Goal: Transaction & Acquisition: Purchase product/service

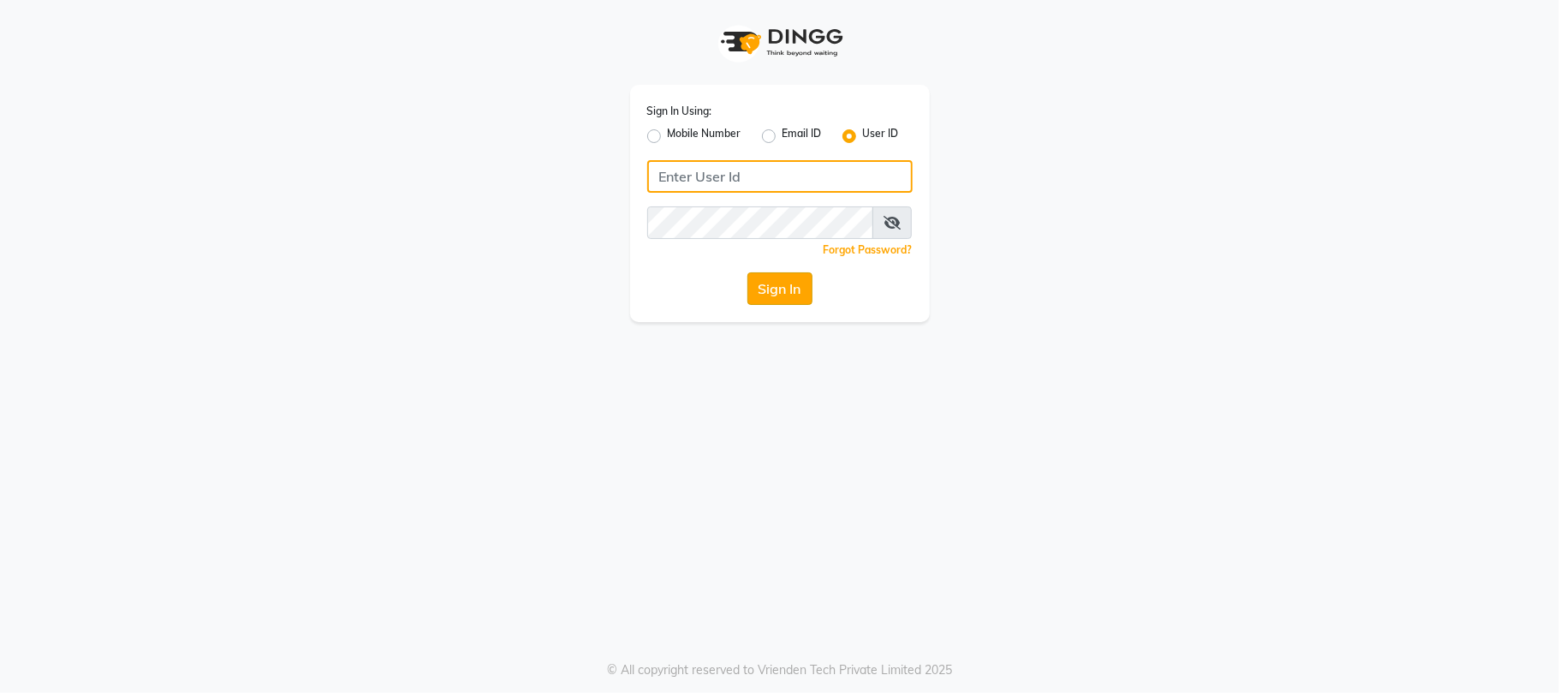
type input "simran"
click at [784, 289] on button "Sign In" at bounding box center [779, 288] width 65 height 33
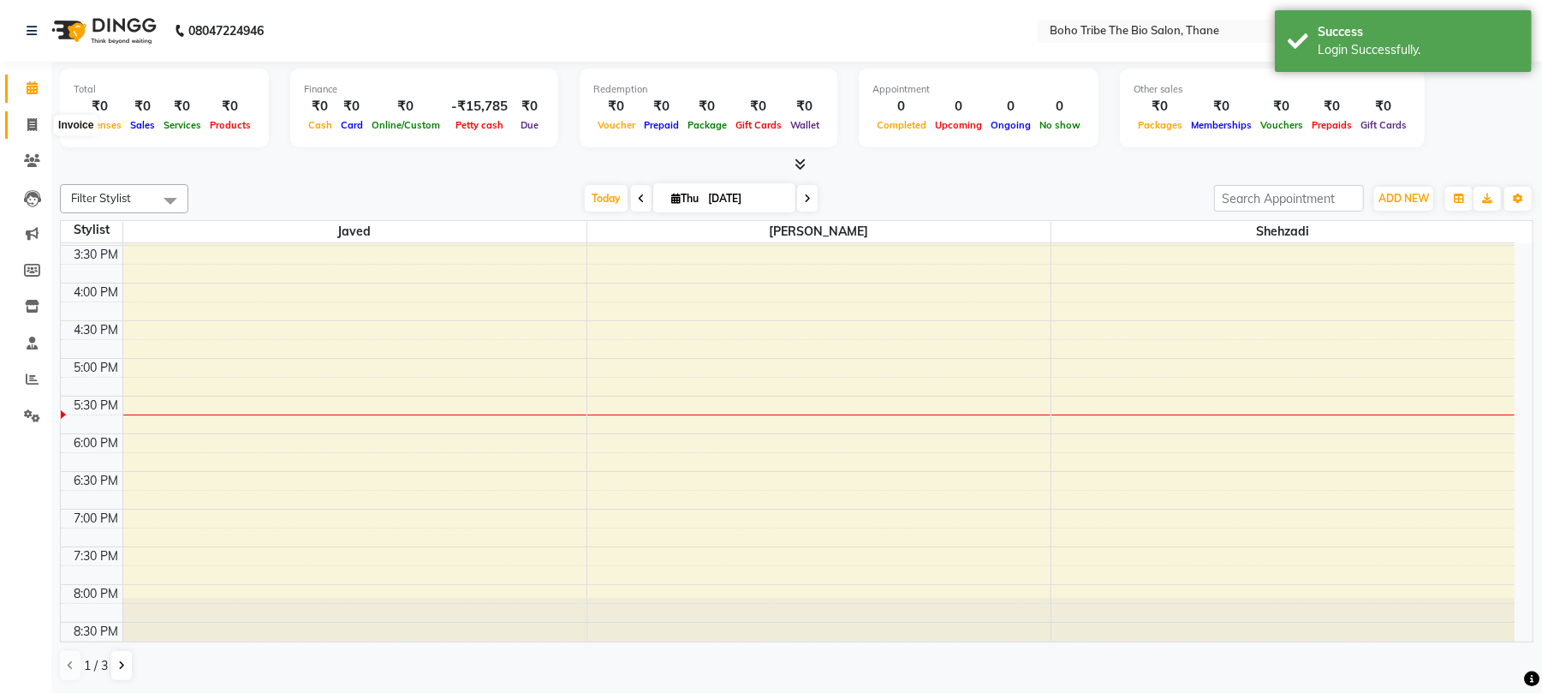
click at [32, 125] on icon at bounding box center [31, 124] width 9 height 13
select select "7406"
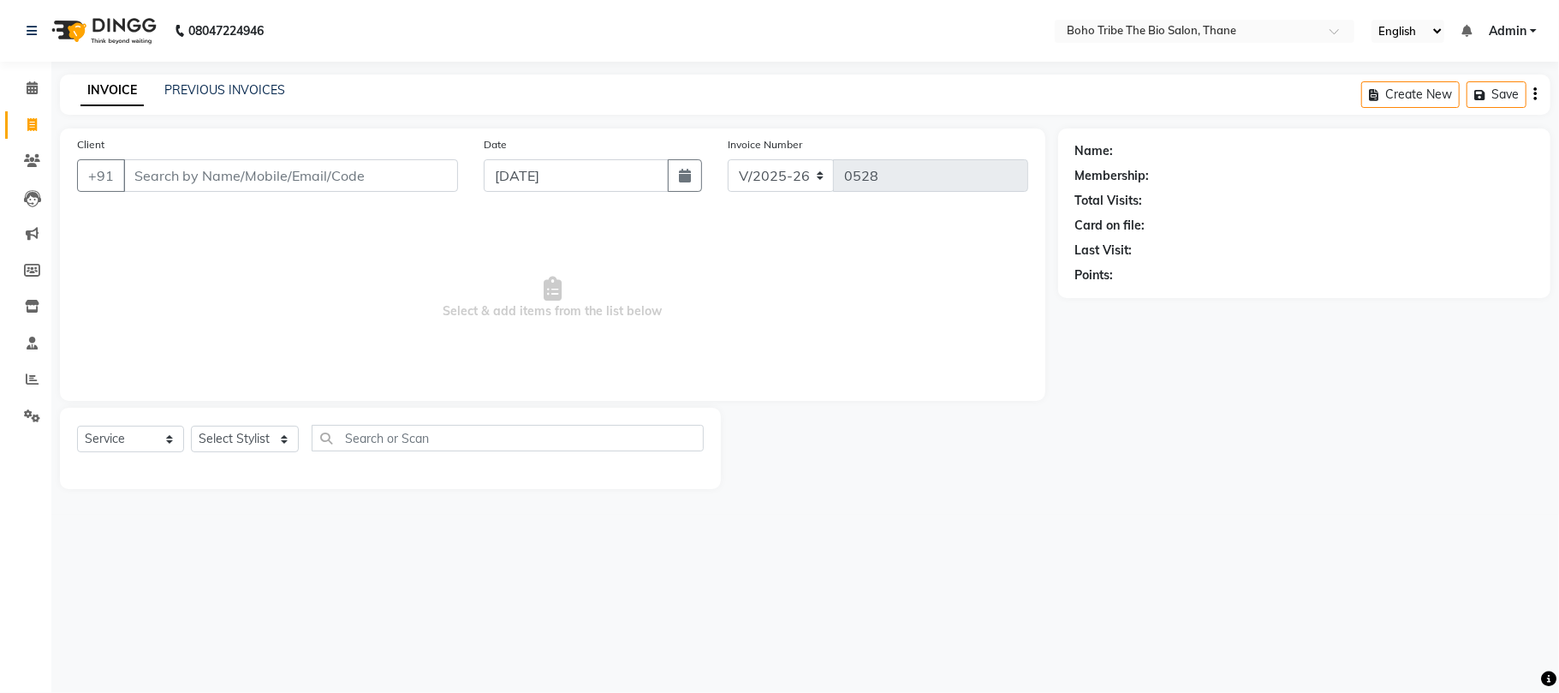
click at [233, 179] on input "Client" at bounding box center [290, 175] width 335 height 33
click at [152, 443] on select "Select Service Product Membership Package Voucher Prepaid Gift Card" at bounding box center [130, 439] width 107 height 27
click at [330, 497] on main "INVOICE PREVIOUS INVOICES Create New Save Client +91 Date 04-09-2025 Invoice Nu…" at bounding box center [805, 294] width 1508 height 440
click at [149, 437] on select "Select Service Product Membership Package Voucher Prepaid Gift Card" at bounding box center [130, 439] width 107 height 27
select select "membership"
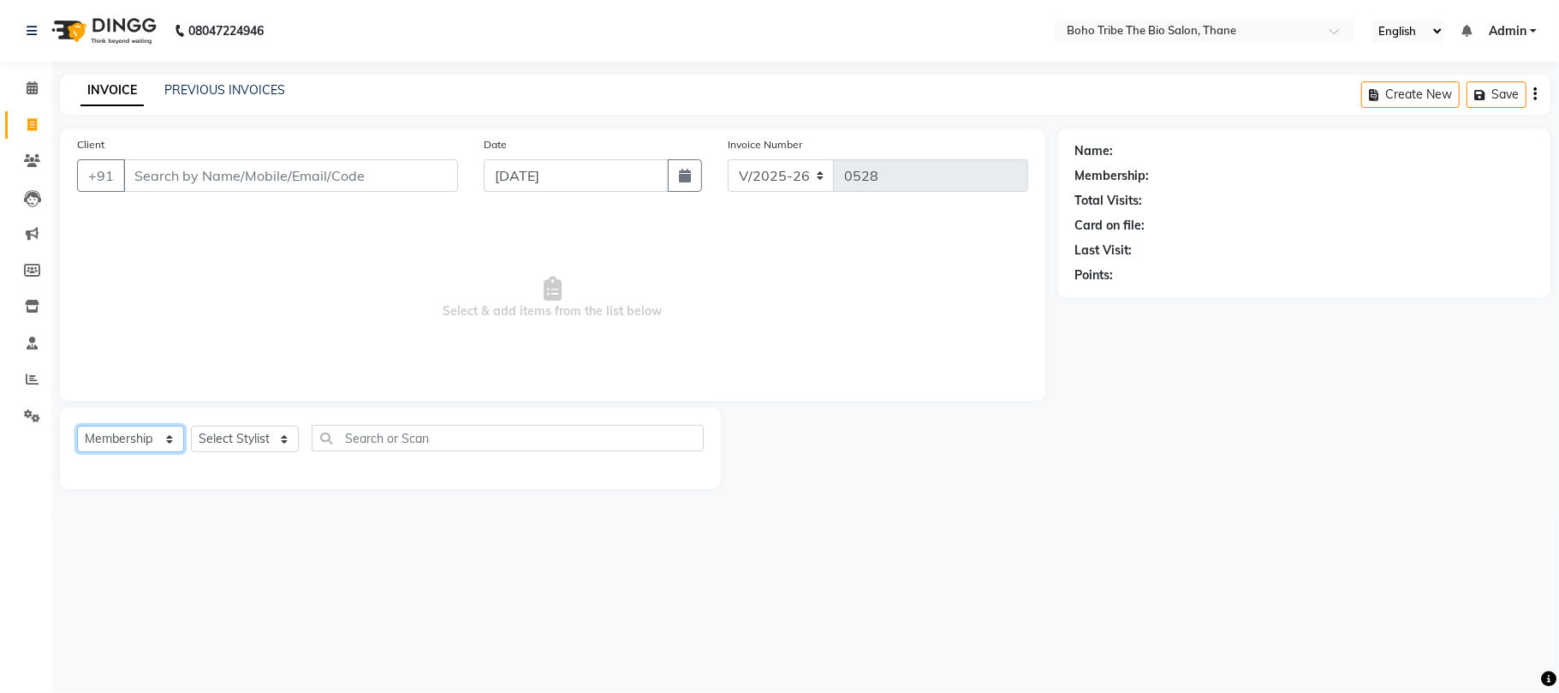
click at [77, 426] on select "Select Service Product Membership Package Voucher Prepaid Gift Card" at bounding box center [130, 439] width 107 height 27
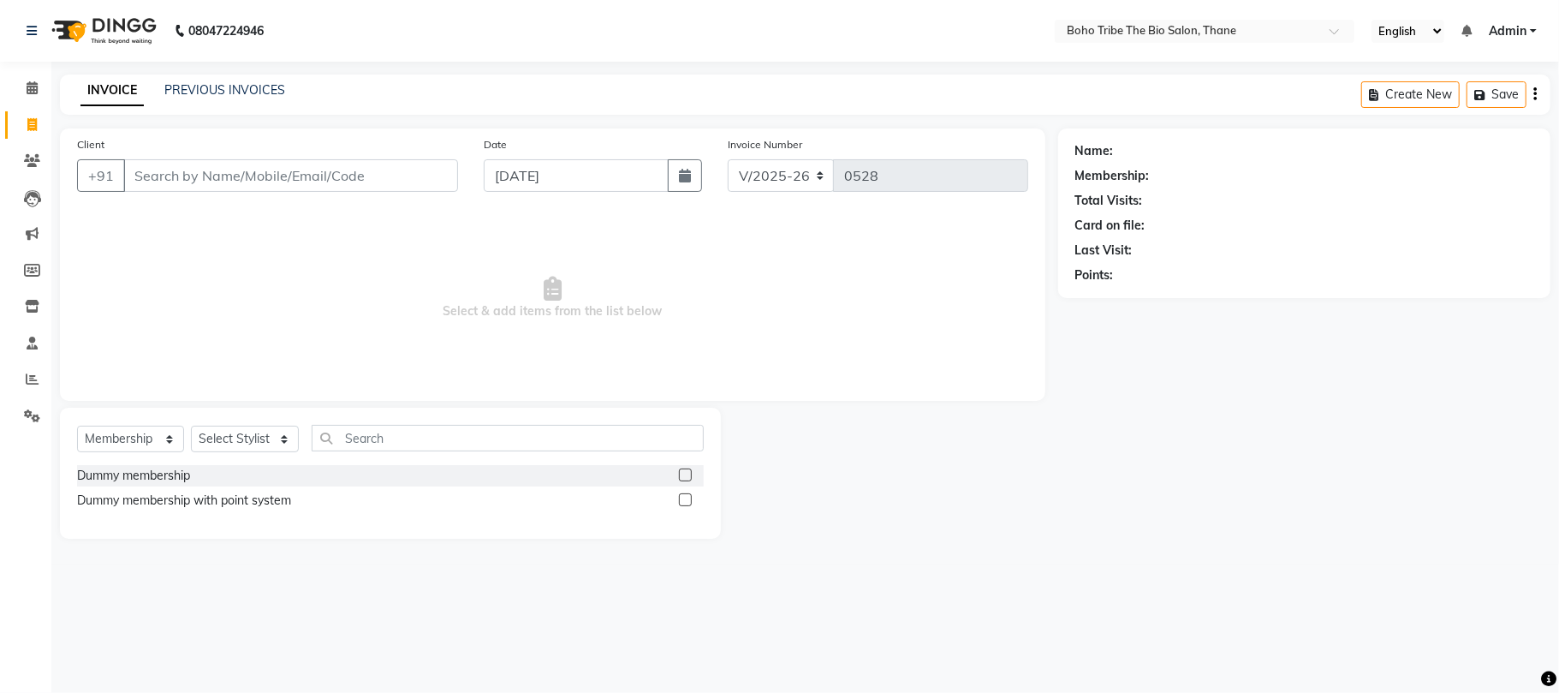
click at [340, 470] on div "Dummy membership" at bounding box center [390, 475] width 627 height 21
click at [688, 471] on label at bounding box center [685, 474] width 13 height 13
click at [688, 471] on input "checkbox" at bounding box center [684, 475] width 11 height 11
checkbox input "false"
click at [282, 440] on select "Select Stylist Babina Joshi Javed Shehzadi Simran Joshi Sonali Kuril Sonam salm…" at bounding box center [245, 439] width 108 height 27
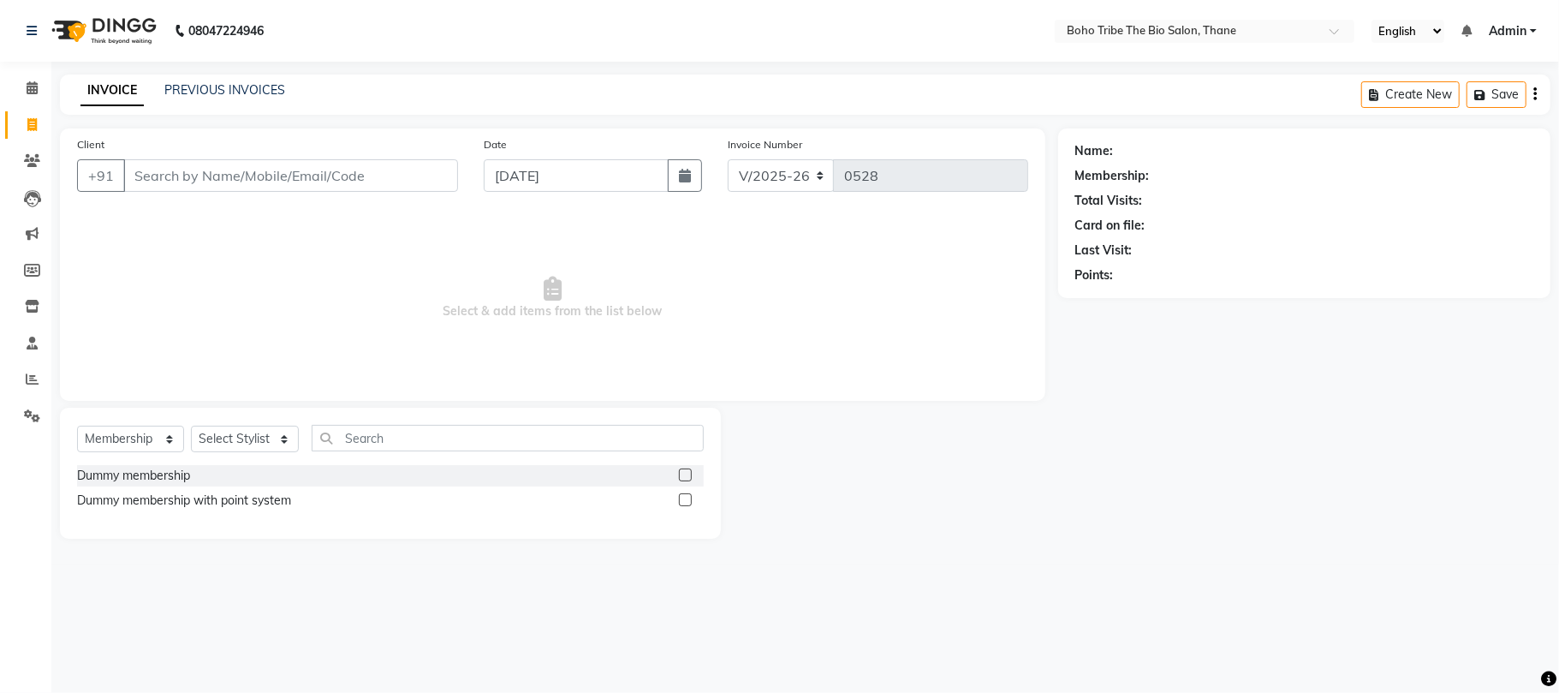
click at [356, 559] on main "INVOICE PREVIOUS INVOICES Create New Save Client +91 Date 04-09-2025 Invoice Nu…" at bounding box center [805, 319] width 1508 height 490
click at [164, 436] on select "Select Service Product Membership Package Voucher Prepaid Gift Card" at bounding box center [130, 439] width 107 height 27
select select "P"
click at [77, 426] on select "Select Service Product Membership Package Voucher Prepaid Gift Card" at bounding box center [130, 439] width 107 height 27
click at [169, 440] on select "Select Service Product Membership Package Voucher Prepaid Gift Card" at bounding box center [130, 439] width 107 height 27
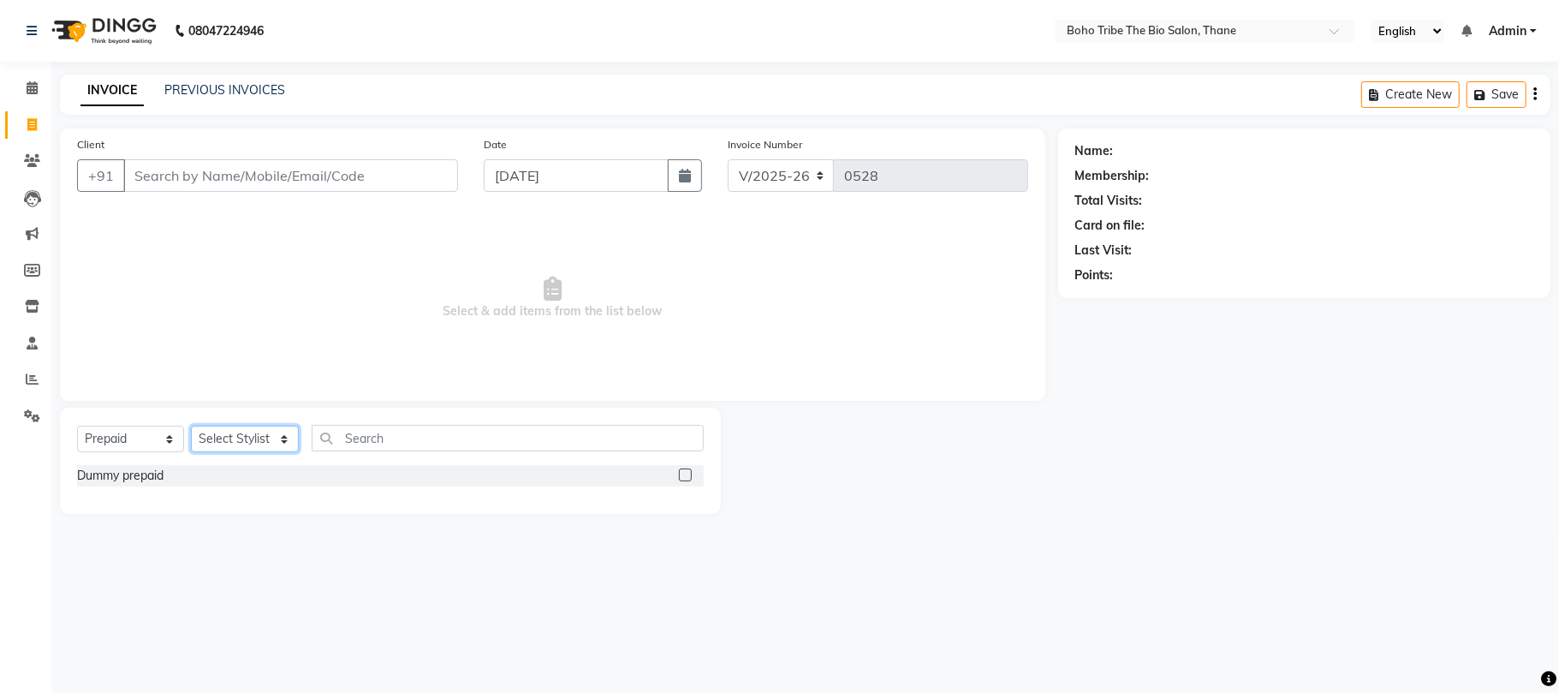
click at [282, 436] on select "Select Stylist Babina Joshi Javed Shehzadi Simran Joshi Sonali Kuril Sonam salm…" at bounding box center [245, 439] width 108 height 27
select select "66275"
click at [191, 426] on select "Select Stylist Babina Joshi Javed Shehzadi Simran Joshi Sonali Kuril Sonam salm…" at bounding box center [245, 439] width 108 height 27
click at [474, 442] on input "text" at bounding box center [508, 438] width 392 height 27
click at [686, 473] on label at bounding box center [685, 474] width 13 height 13
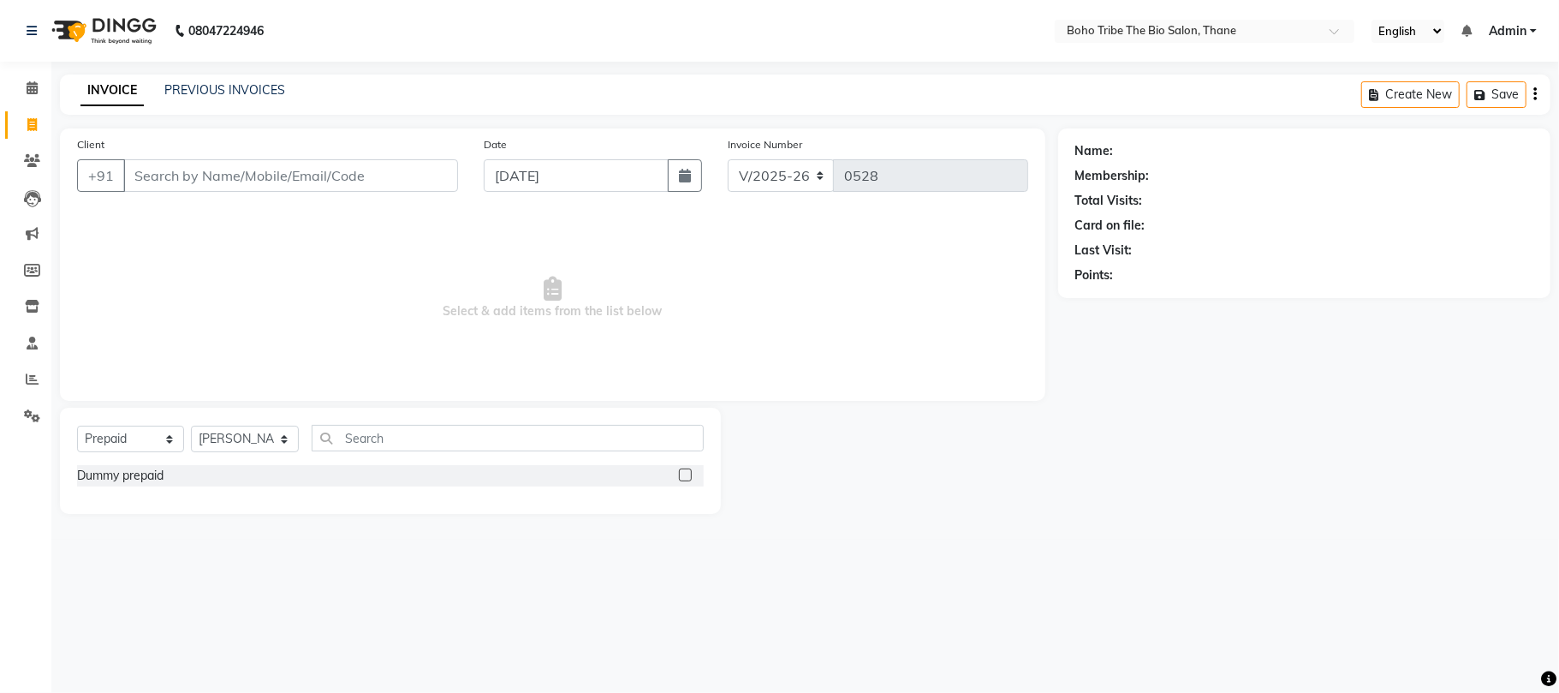
click at [686, 473] on input "checkbox" at bounding box center [684, 475] width 11 height 11
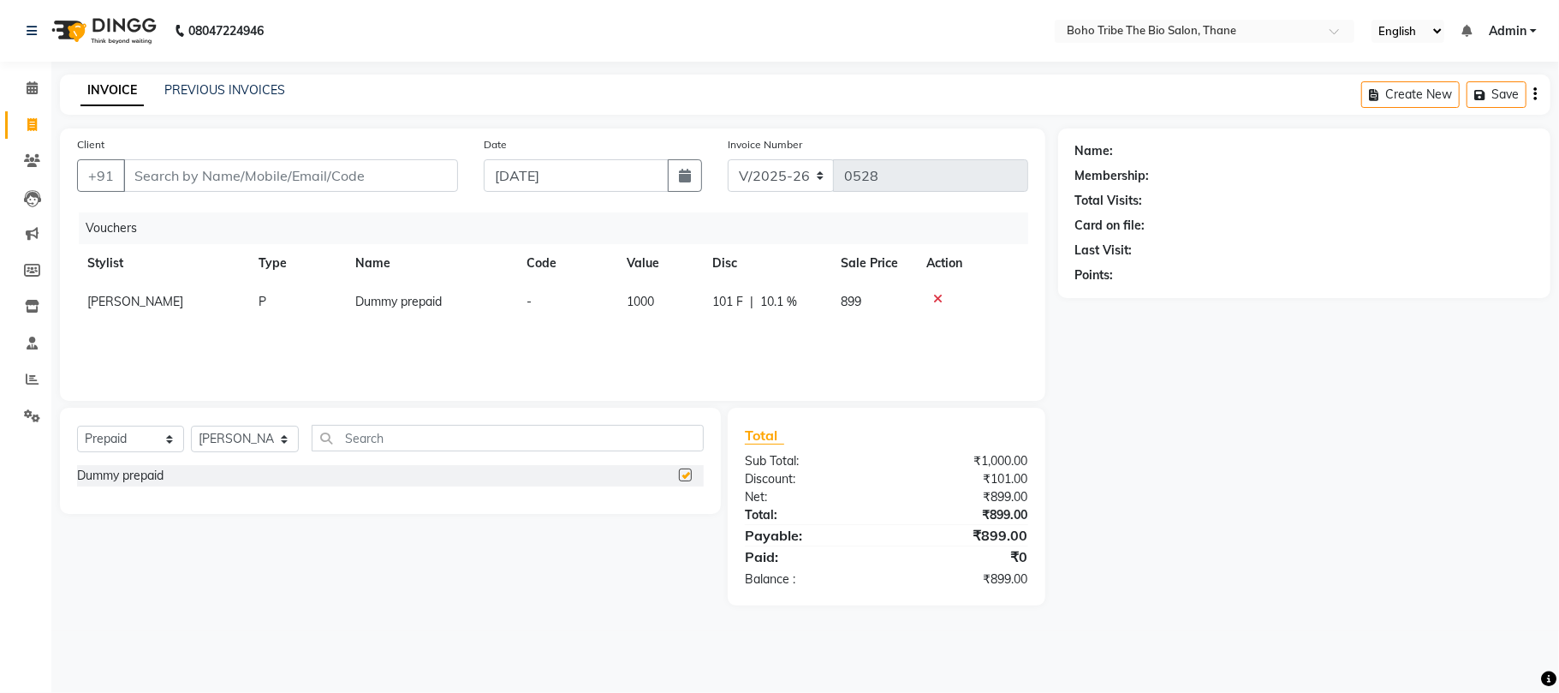
checkbox input "false"
click at [299, 182] on input "Client" at bounding box center [290, 175] width 335 height 33
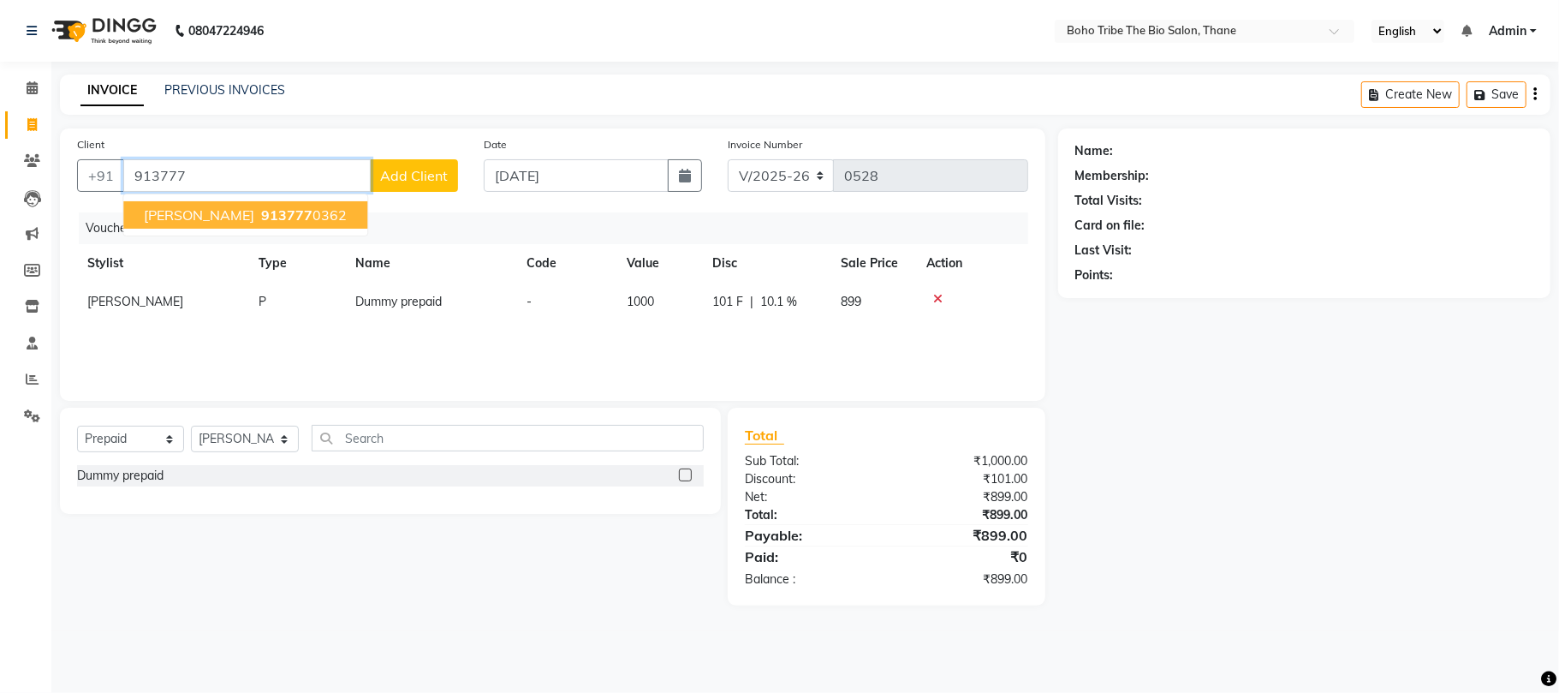
click at [185, 211] on span "Rachna Aher" at bounding box center [199, 214] width 110 height 17
type input "9137770362"
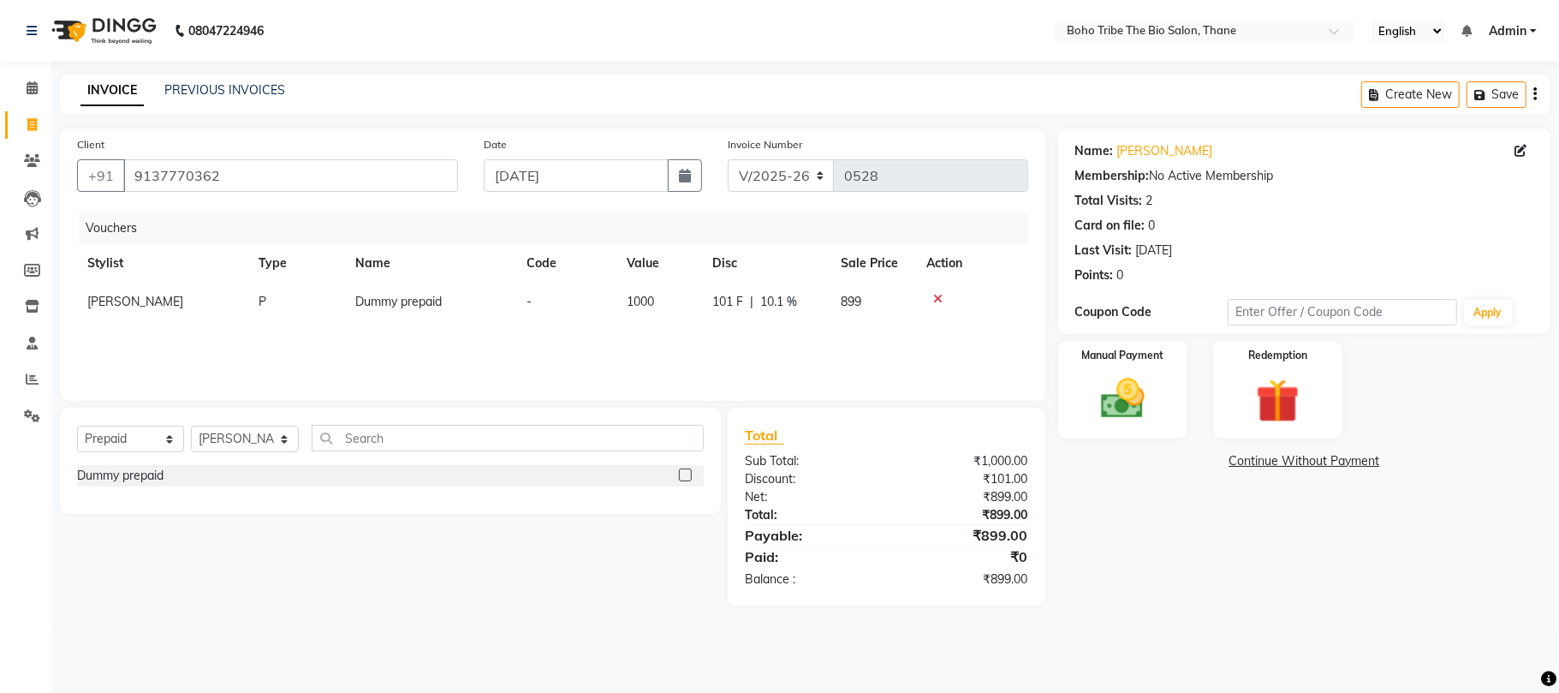
click at [926, 301] on div at bounding box center [972, 299] width 92 height 12
click at [937, 300] on icon at bounding box center [937, 299] width 9 height 12
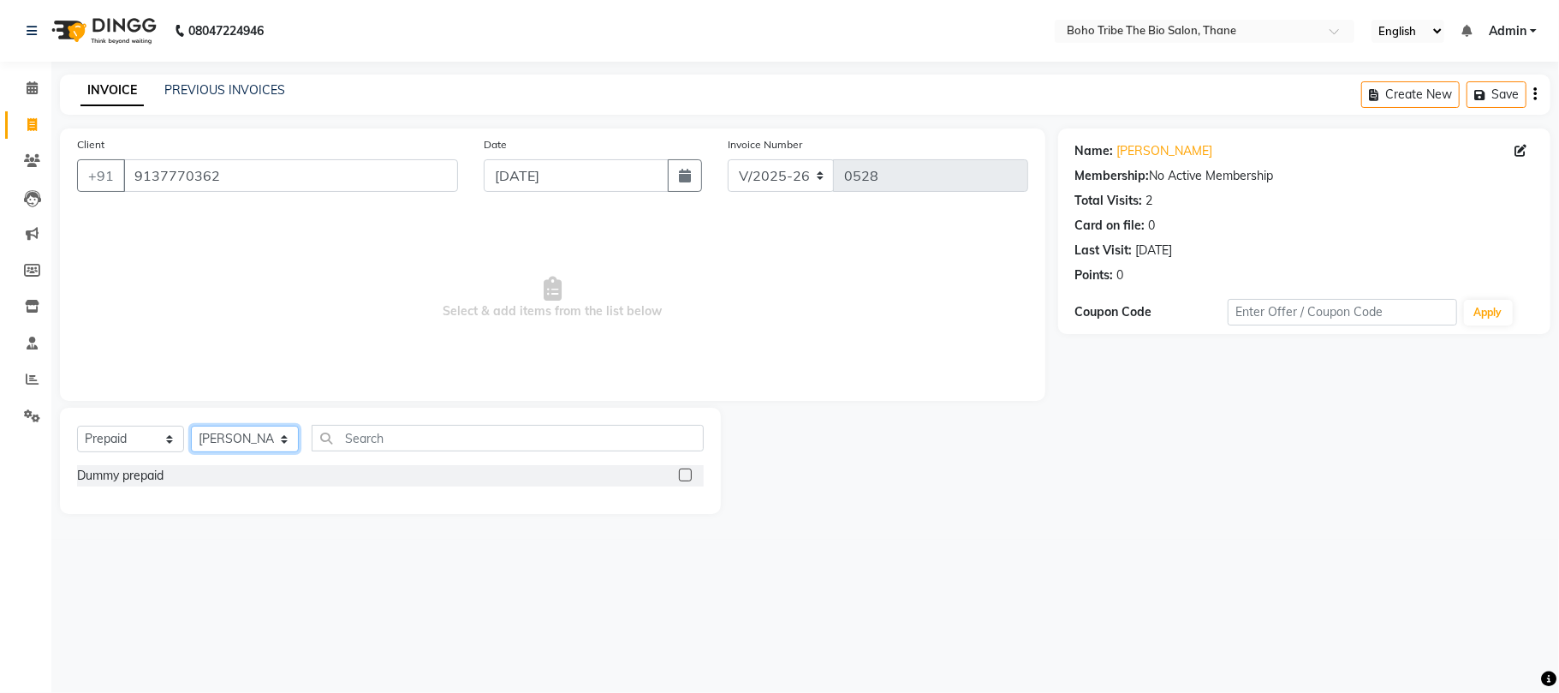
click at [281, 433] on select "Select Stylist Babina Joshi Javed Shehzadi Simran Joshi Sonali Kuril Sonam salm…" at bounding box center [245, 439] width 108 height 27
click at [173, 430] on select "Select Service Product Membership Package Voucher Prepaid Gift Card" at bounding box center [130, 439] width 107 height 27
select select "service"
click at [77, 426] on select "Select Service Product Membership Package Voucher Prepaid Gift Card" at bounding box center [130, 439] width 107 height 27
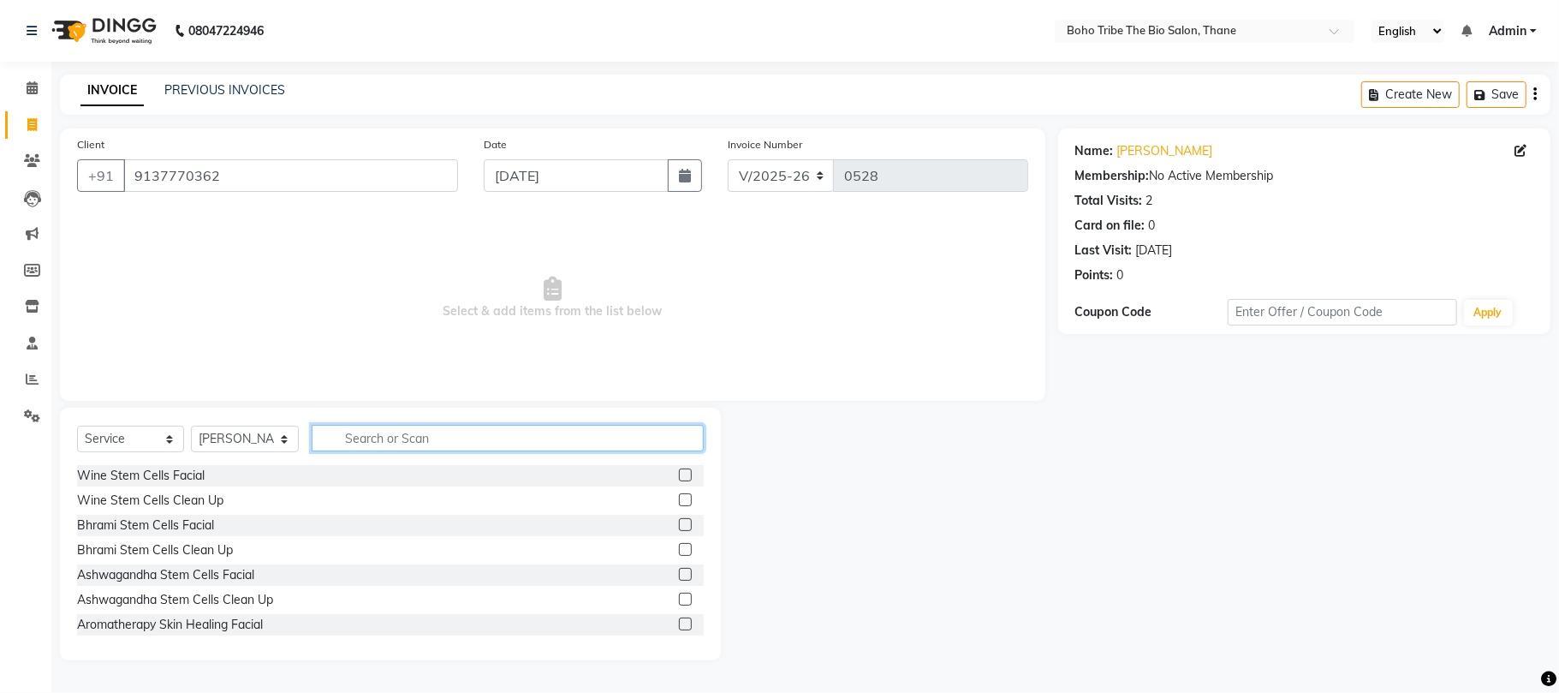
click at [375, 437] on input "text" at bounding box center [508, 438] width 392 height 27
type input "schw"
click at [473, 535] on div "double touch schwarkph" at bounding box center [390, 525] width 627 height 21
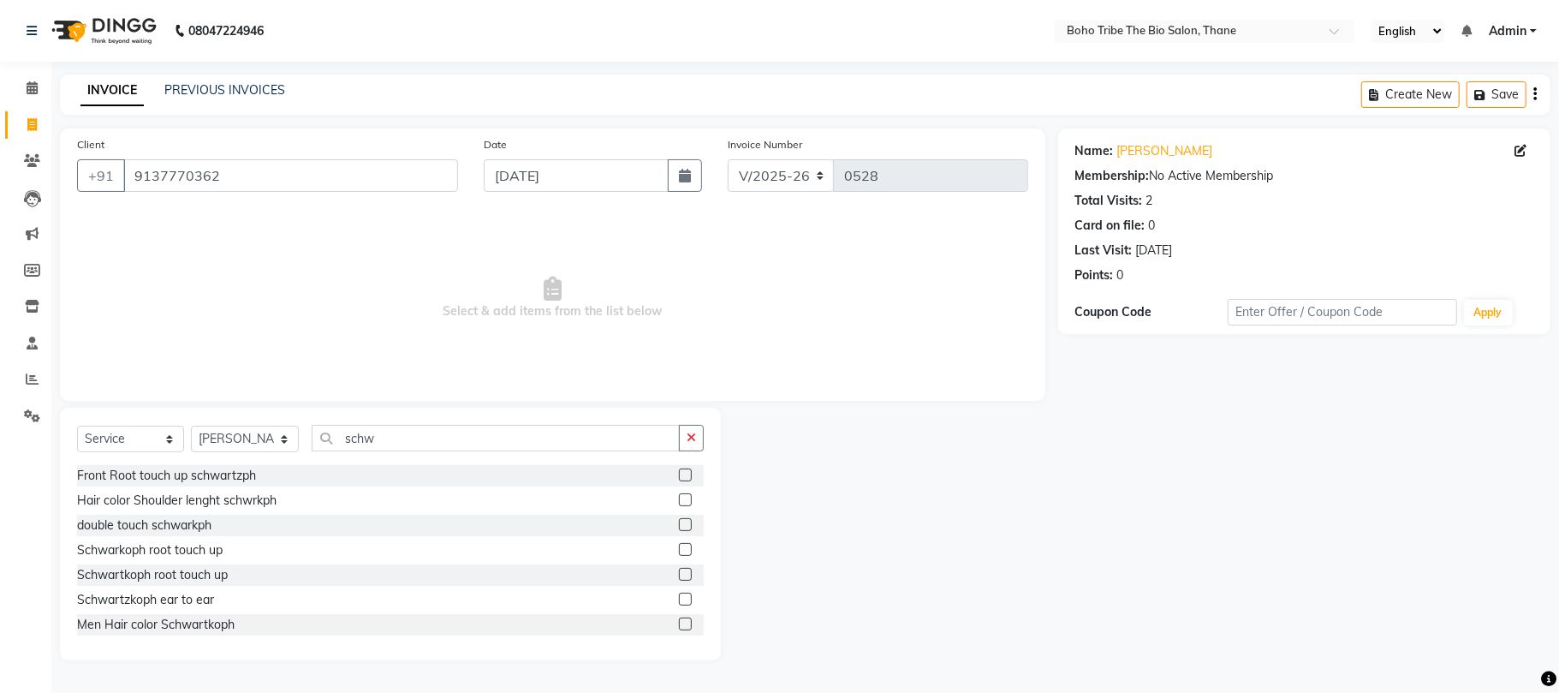
click at [473, 535] on div "double touch schwarkph" at bounding box center [390, 525] width 627 height 21
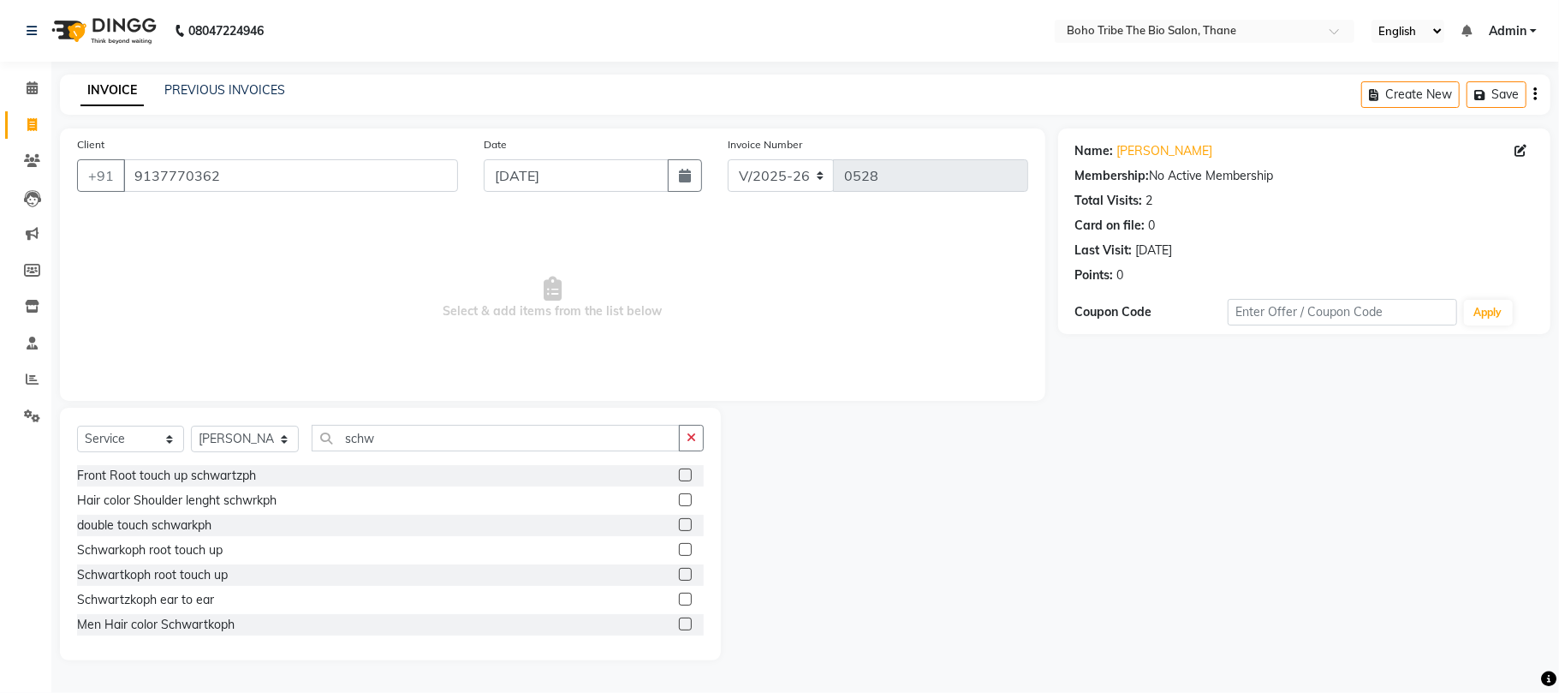
click at [473, 535] on div "double touch schwarkph" at bounding box center [390, 525] width 627 height 21
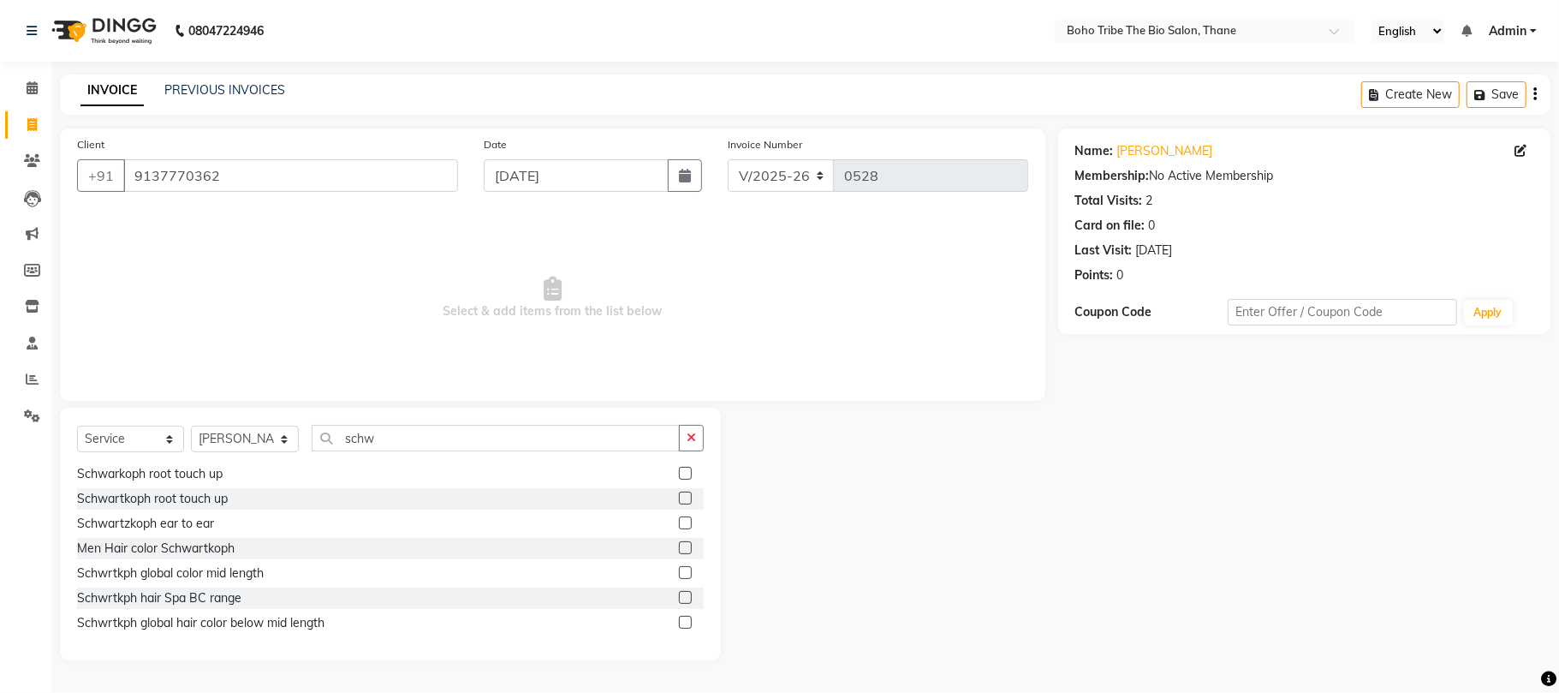
click at [679, 570] on label at bounding box center [685, 572] width 13 height 13
click at [679, 570] on input "checkbox" at bounding box center [684, 573] width 11 height 11
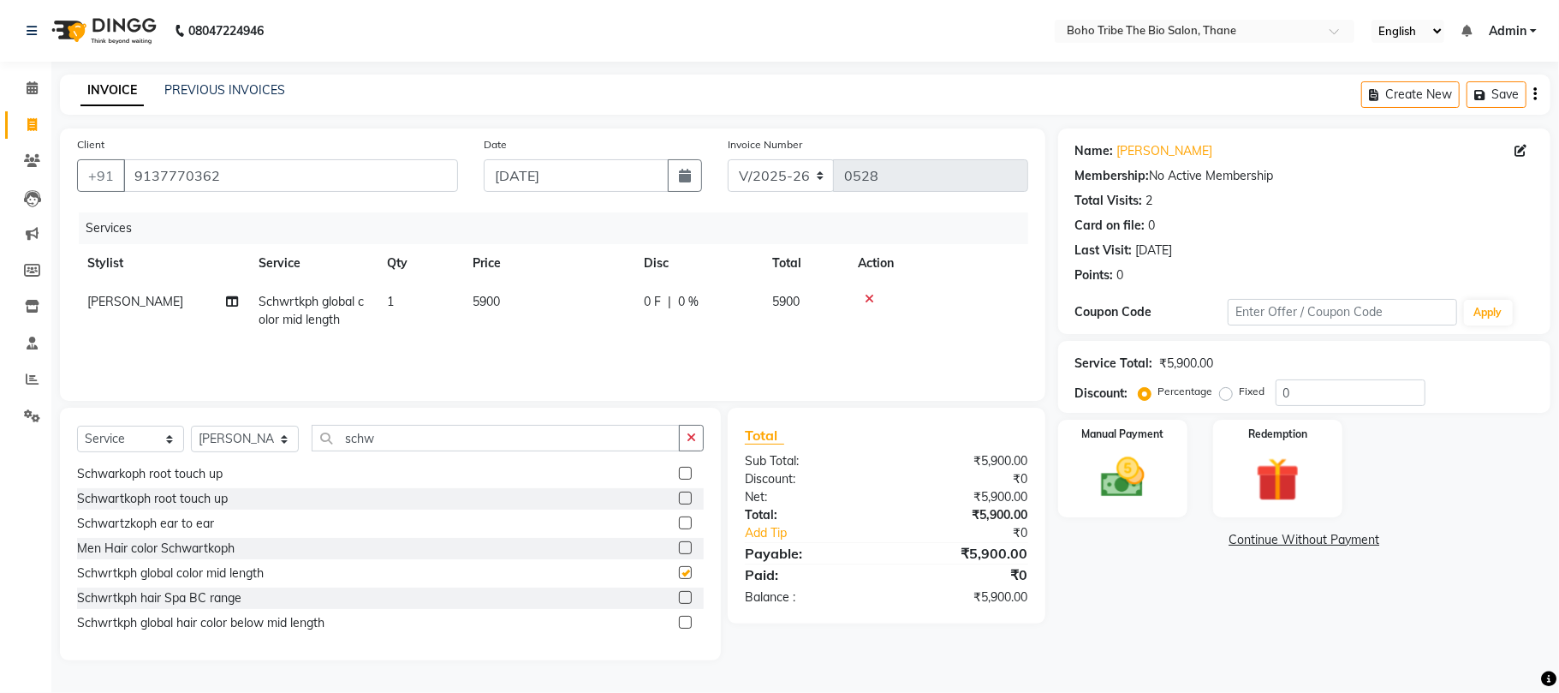
checkbox input "false"
click at [670, 298] on span "|" at bounding box center [669, 302] width 3 height 18
select select "66275"
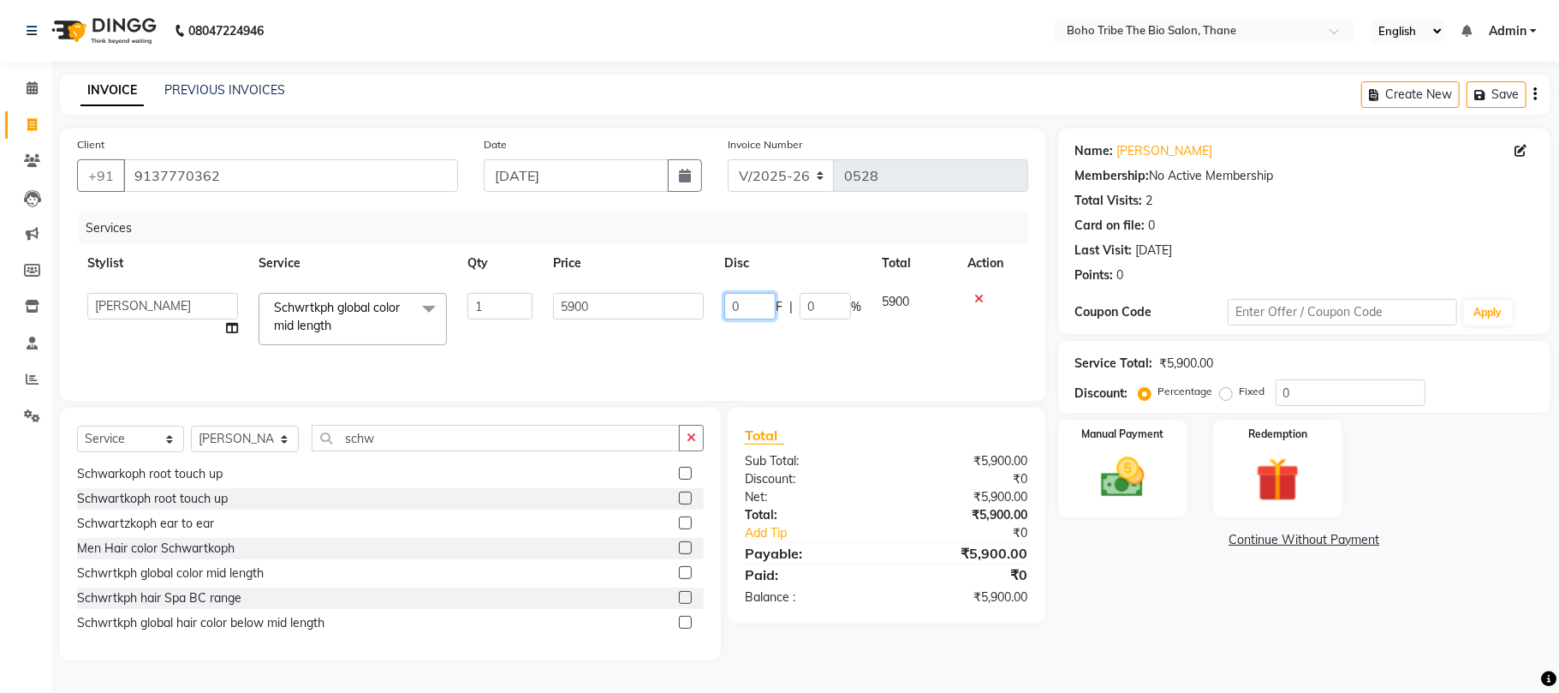
click at [752, 299] on input "0" at bounding box center [749, 306] width 51 height 27
type input "2900"
click at [813, 350] on div "Services Stylist Service Qty Price Disc Total Action Babina Joshi Javed Shehzad…" at bounding box center [552, 297] width 951 height 171
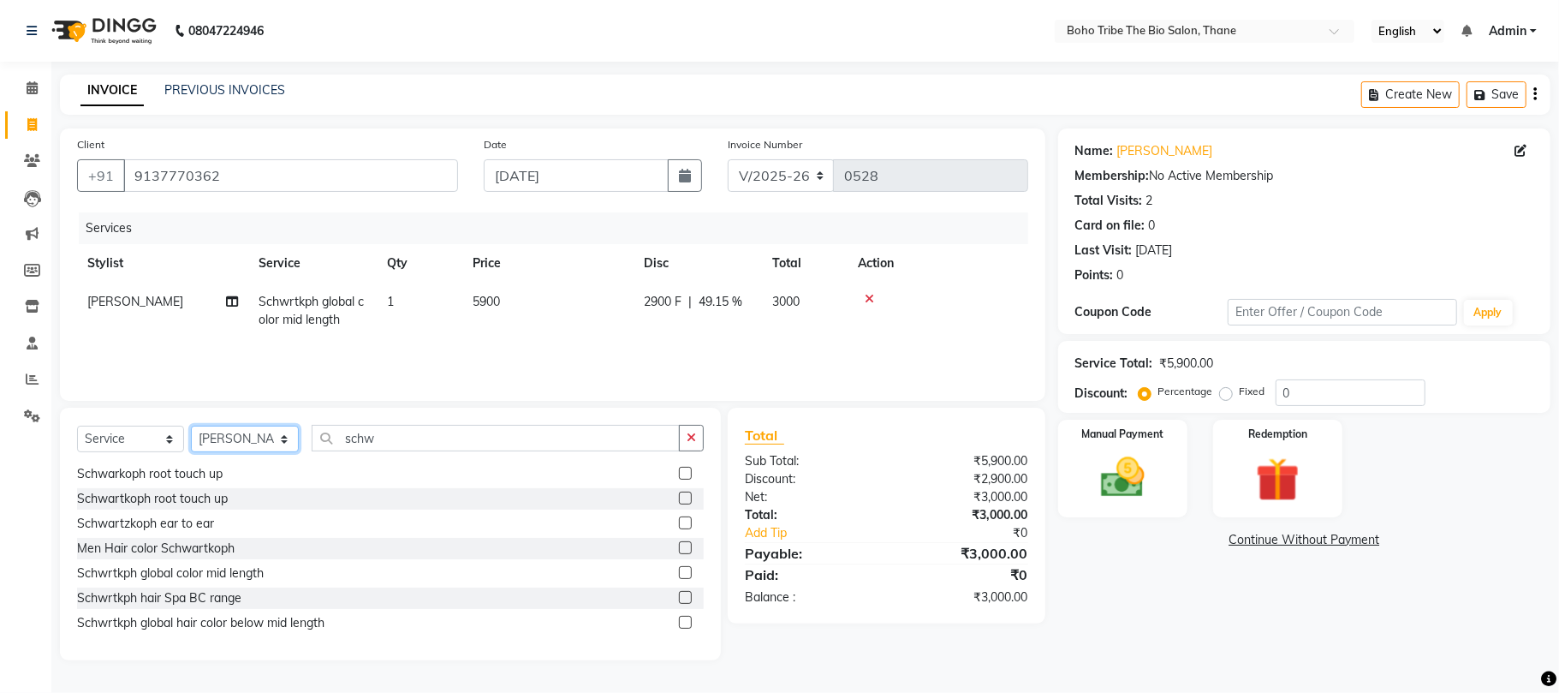
click at [247, 449] on select "Select Stylist Babina Joshi Javed Shehzadi Simran Joshi Sonali Kuril Sonam salm…" at bounding box center [245, 439] width 108 height 27
select select "68789"
click at [191, 426] on select "Select Stylist Babina Joshi Javed Shehzadi Simran Joshi Sonali Kuril Sonam salm…" at bounding box center [245, 439] width 108 height 27
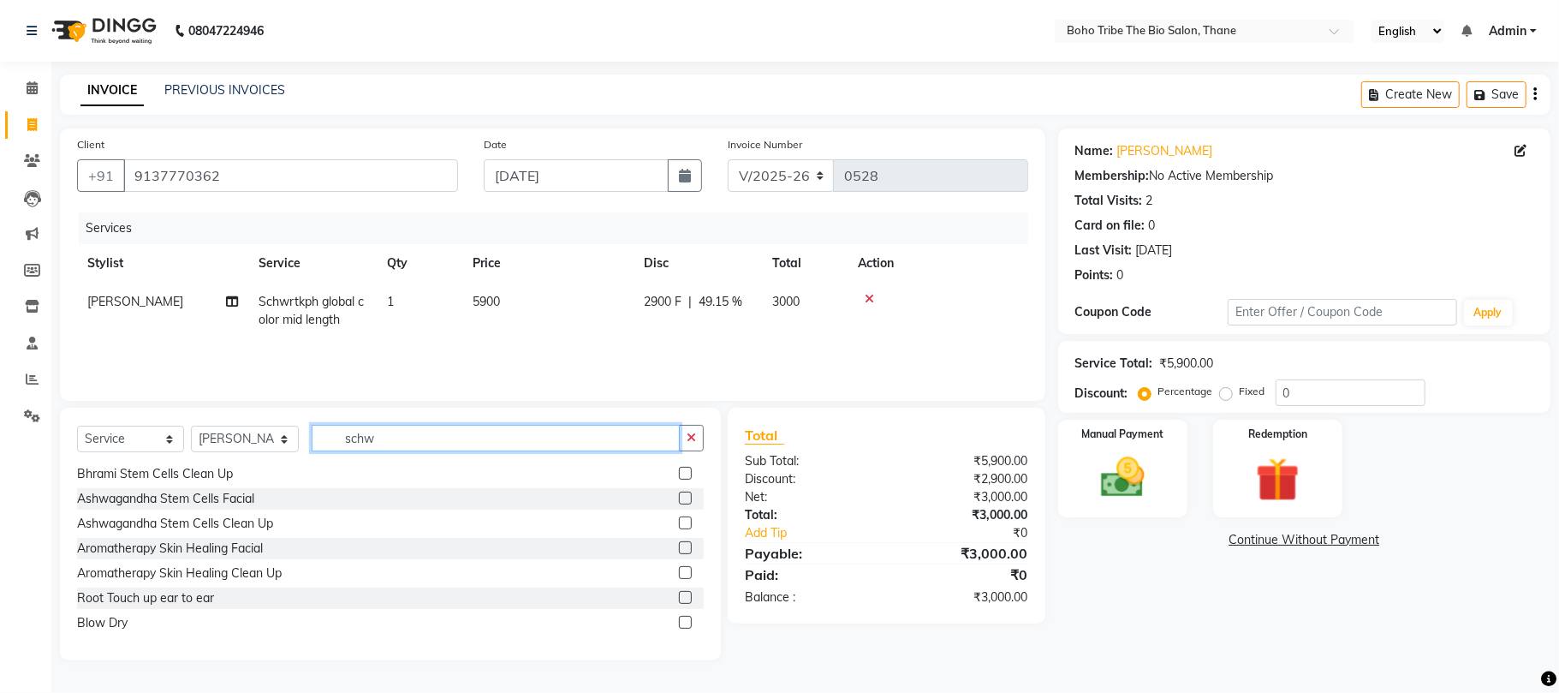
click at [404, 430] on input "schw" at bounding box center [496, 438] width 368 height 27
type input "s"
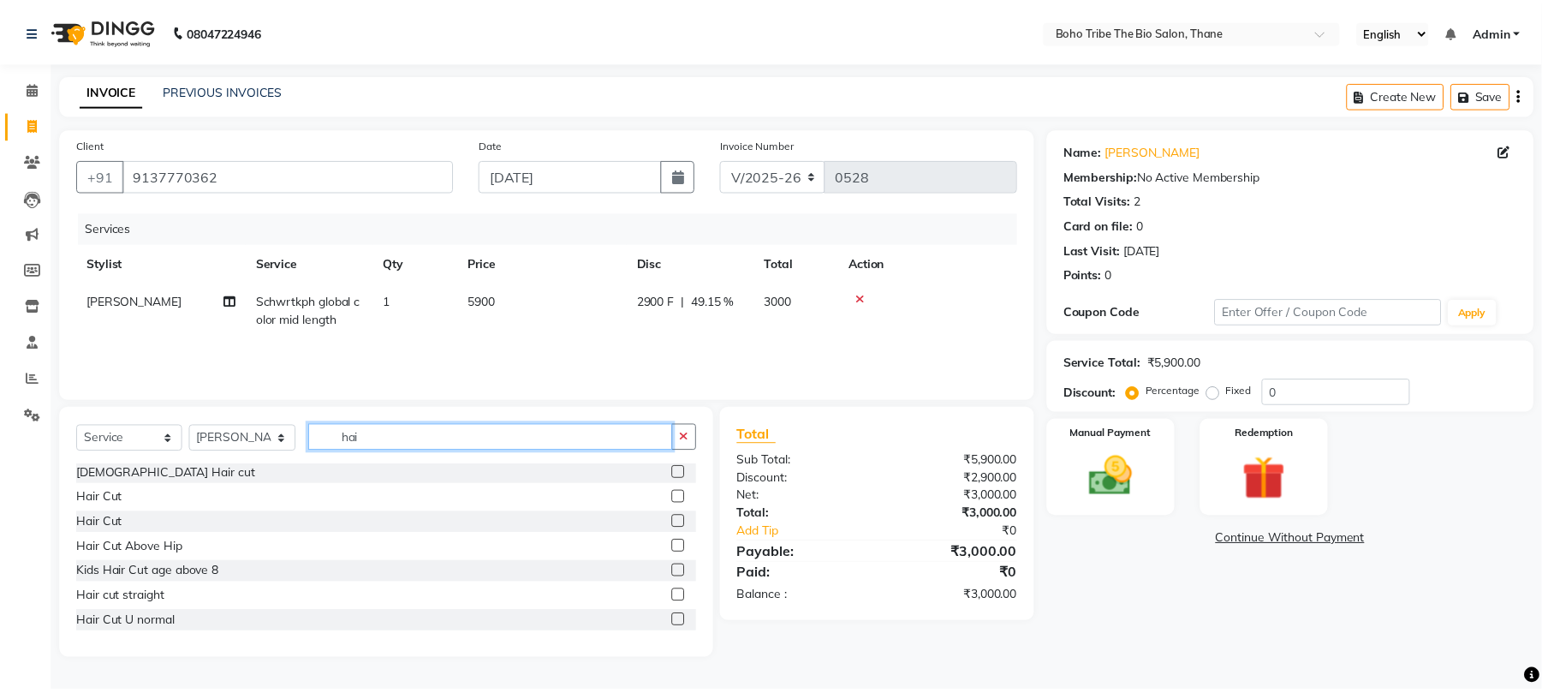
scroll to position [0, 0]
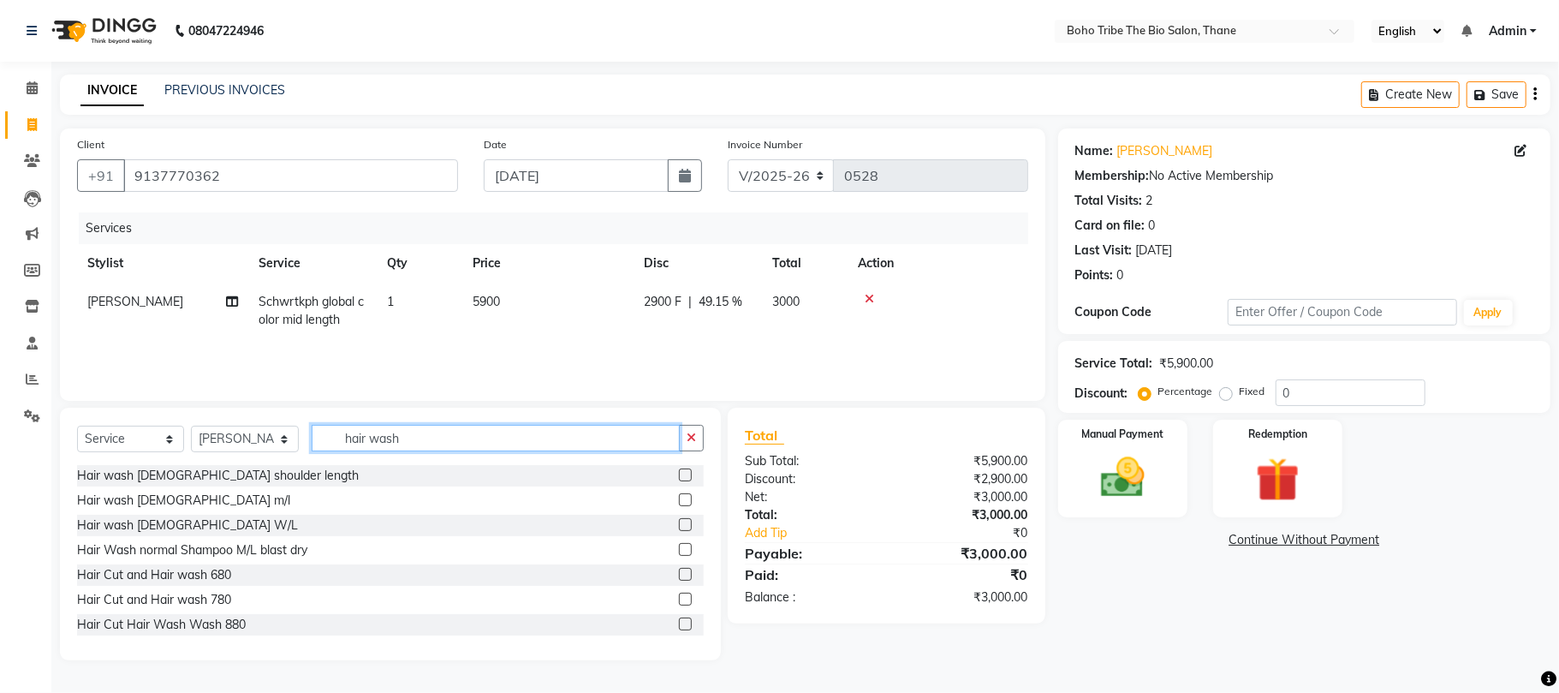
type input "hair wash"
click at [679, 495] on label at bounding box center [685, 499] width 13 height 13
click at [679, 495] on input "checkbox" at bounding box center [684, 500] width 11 height 11
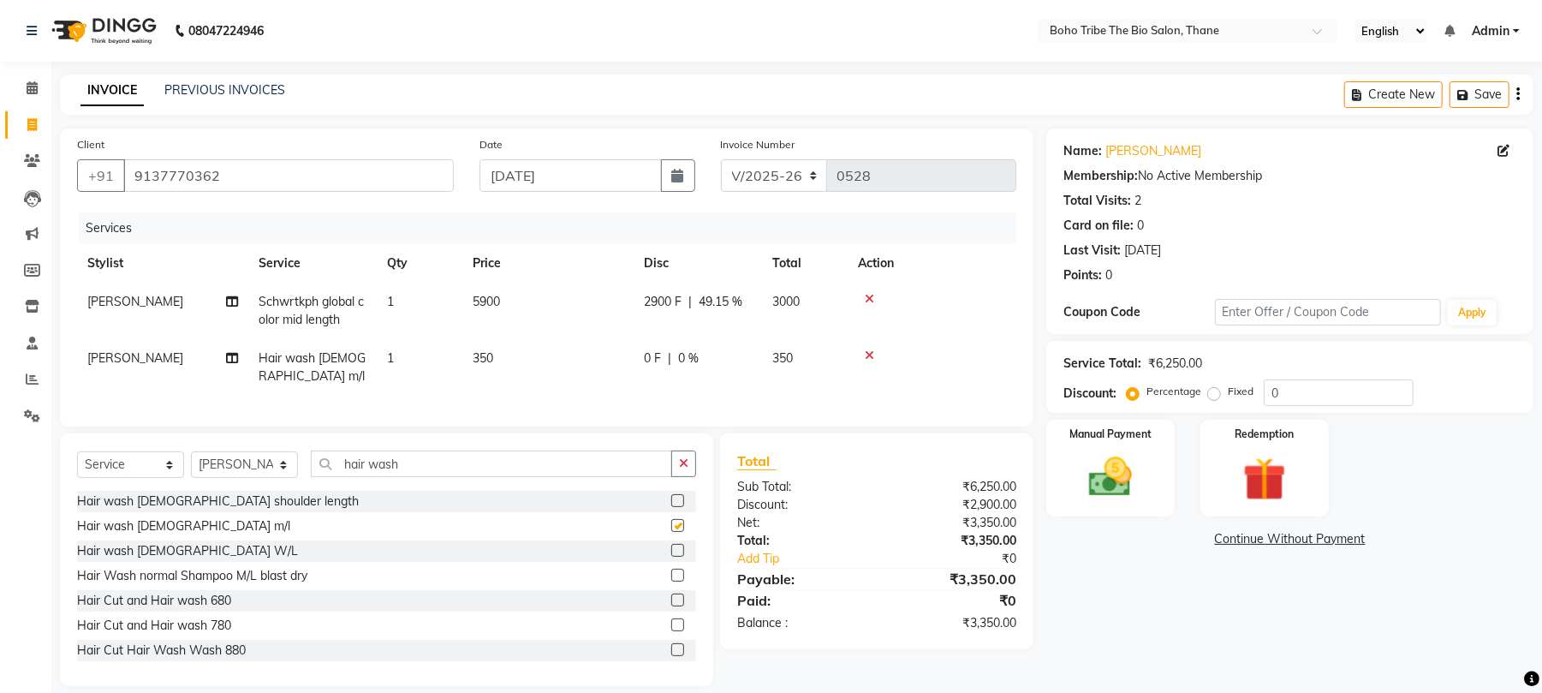
checkbox input "false"
click at [670, 354] on span "|" at bounding box center [669, 358] width 3 height 18
select select "68789"
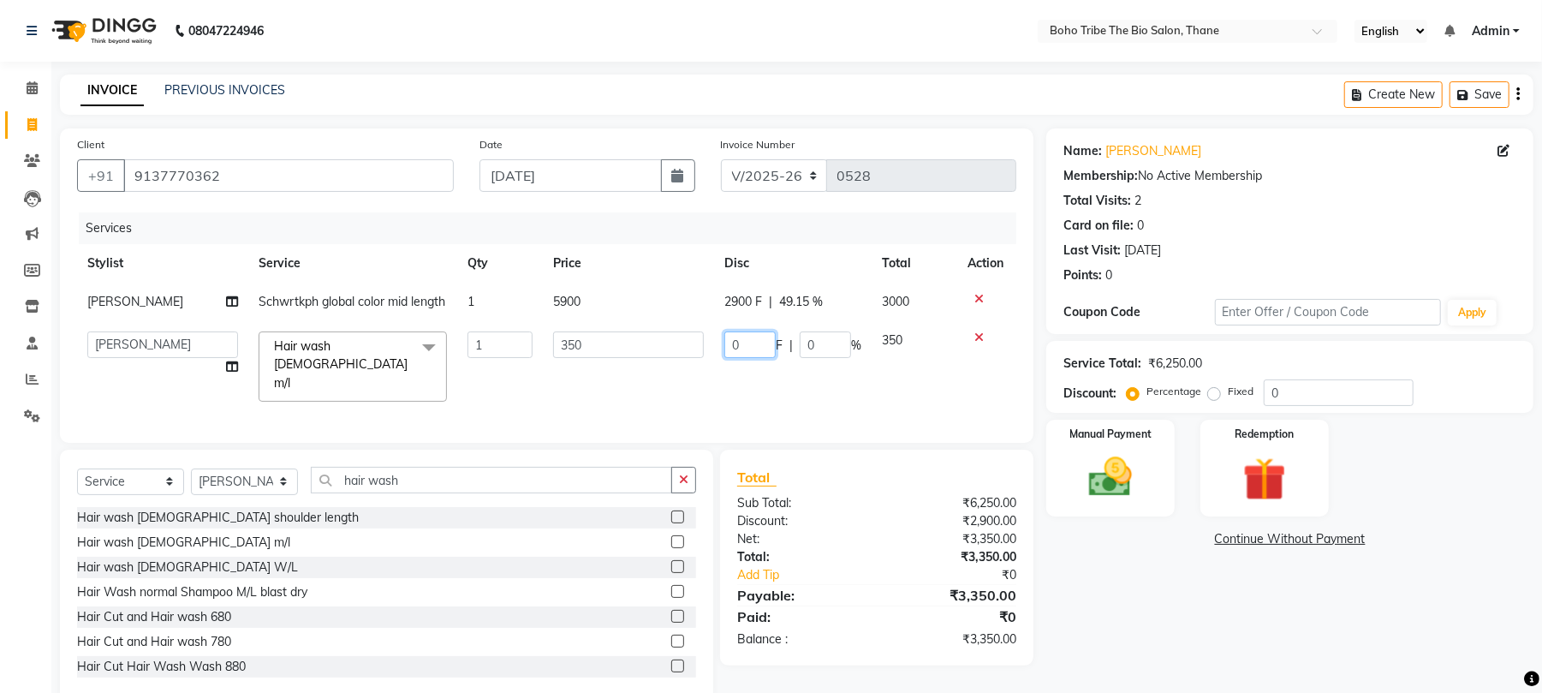
click at [745, 358] on input "0" at bounding box center [749, 344] width 51 height 27
type input "300"
click at [757, 395] on td "300 F | 0 %" at bounding box center [793, 366] width 158 height 91
select select "68789"
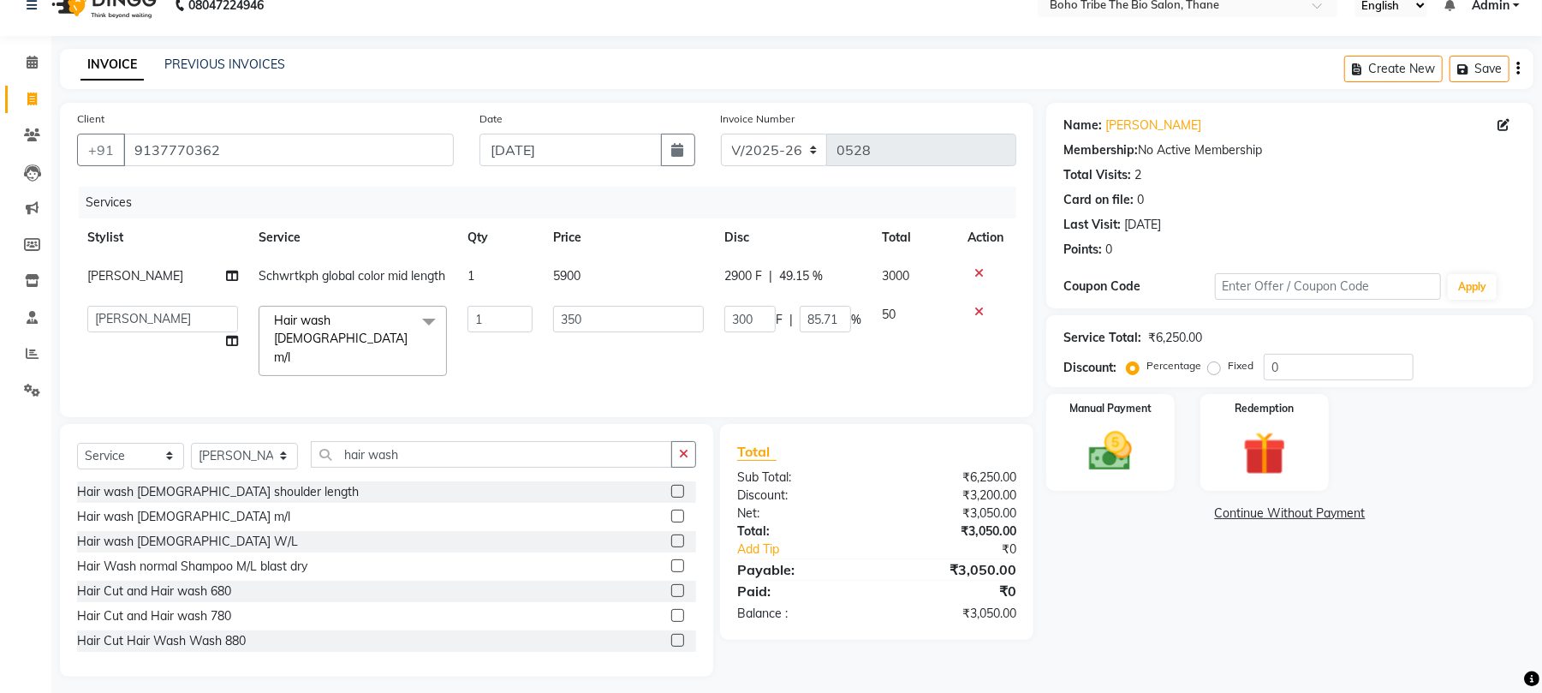
scroll to position [45, 0]
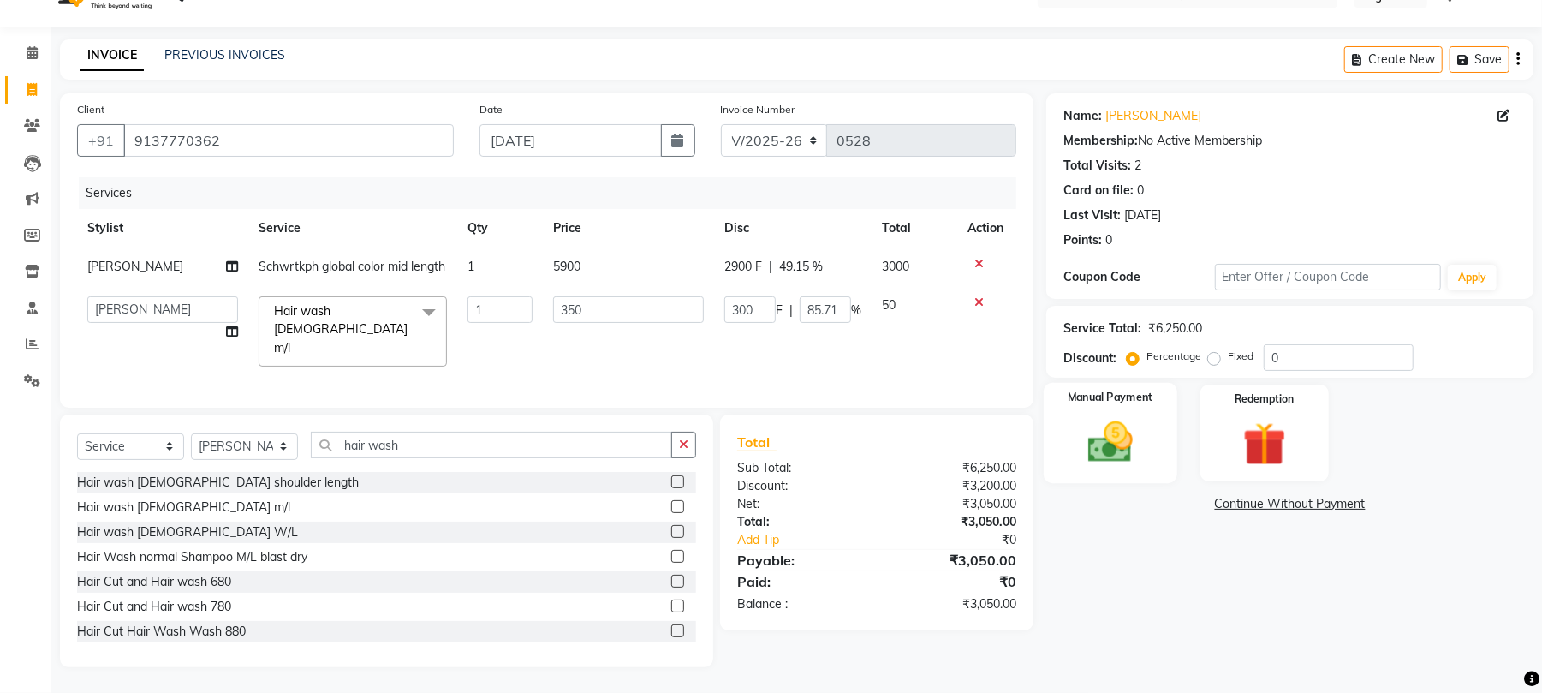
click at [1099, 442] on img at bounding box center [1111, 442] width 74 height 52
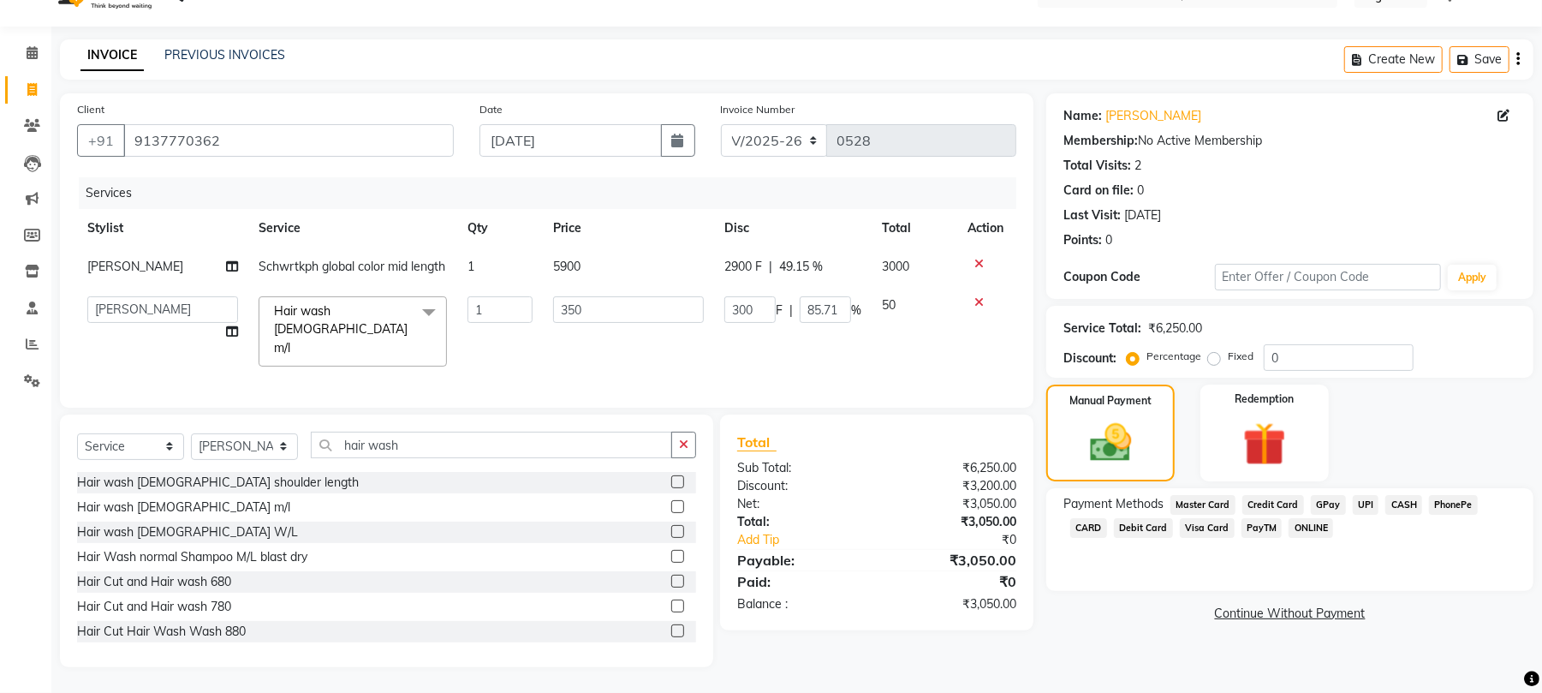
click at [1329, 495] on span "GPay" at bounding box center [1328, 505] width 35 height 20
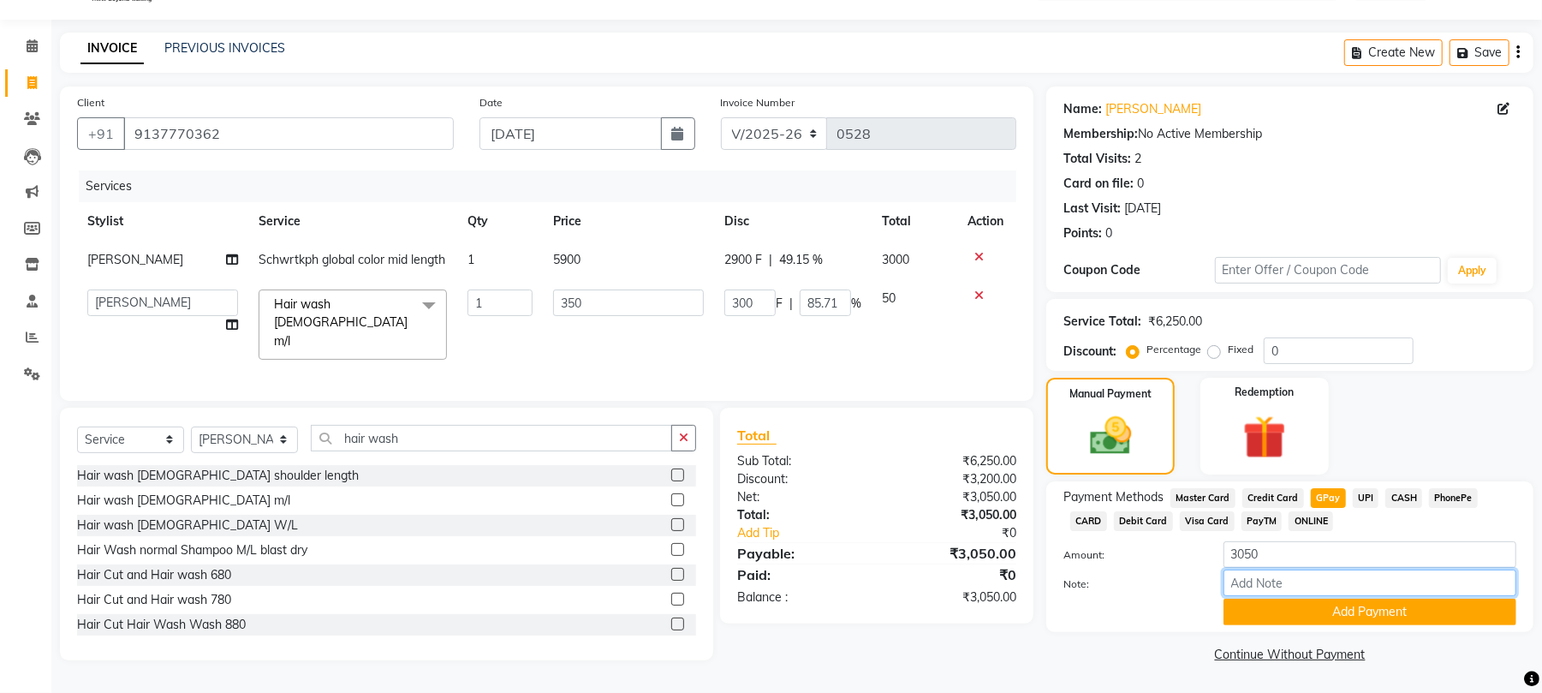
click at [1277, 584] on input "Note:" at bounding box center [1370, 582] width 293 height 27
type input "Thanks For Choosing Boho Tribe the Bio salon"
click at [1291, 608] on button "Add Payment" at bounding box center [1370, 612] width 293 height 27
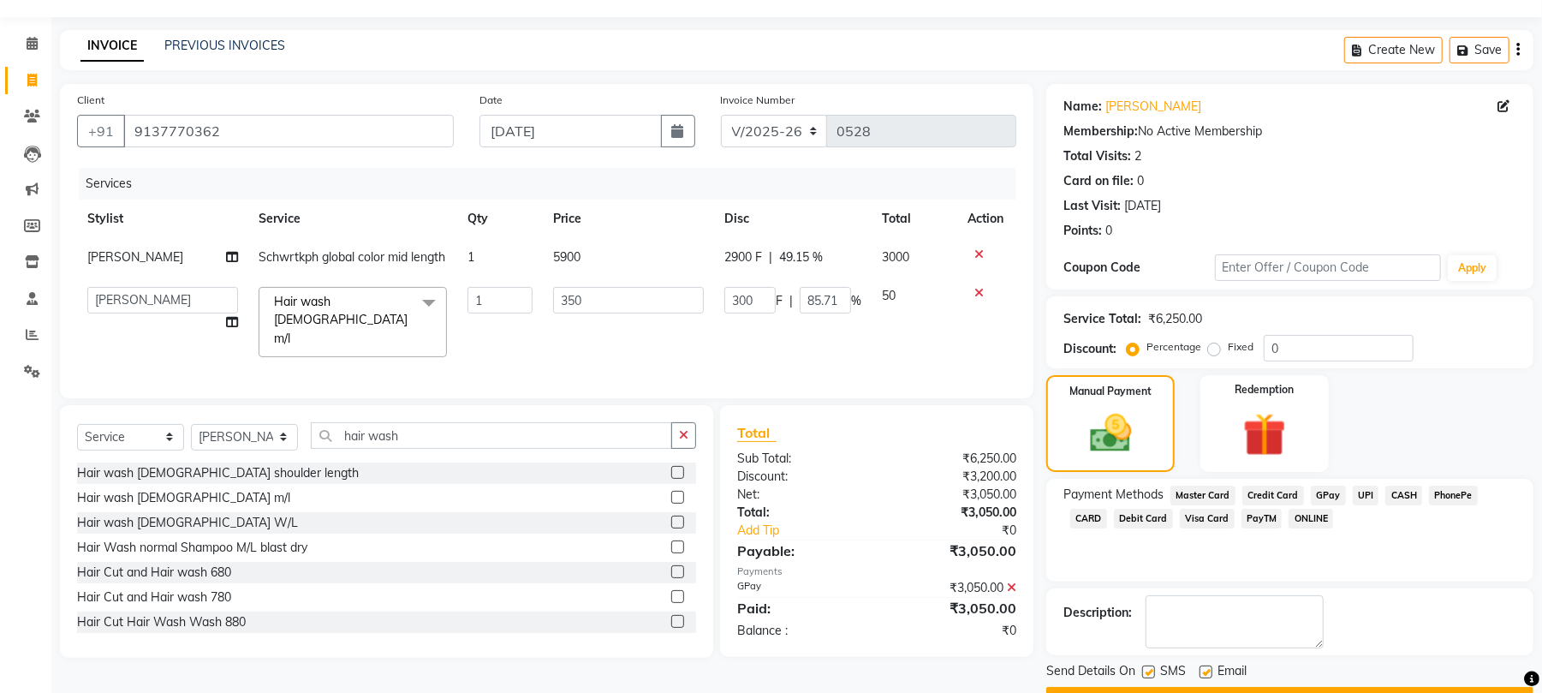
scroll to position [92, 0]
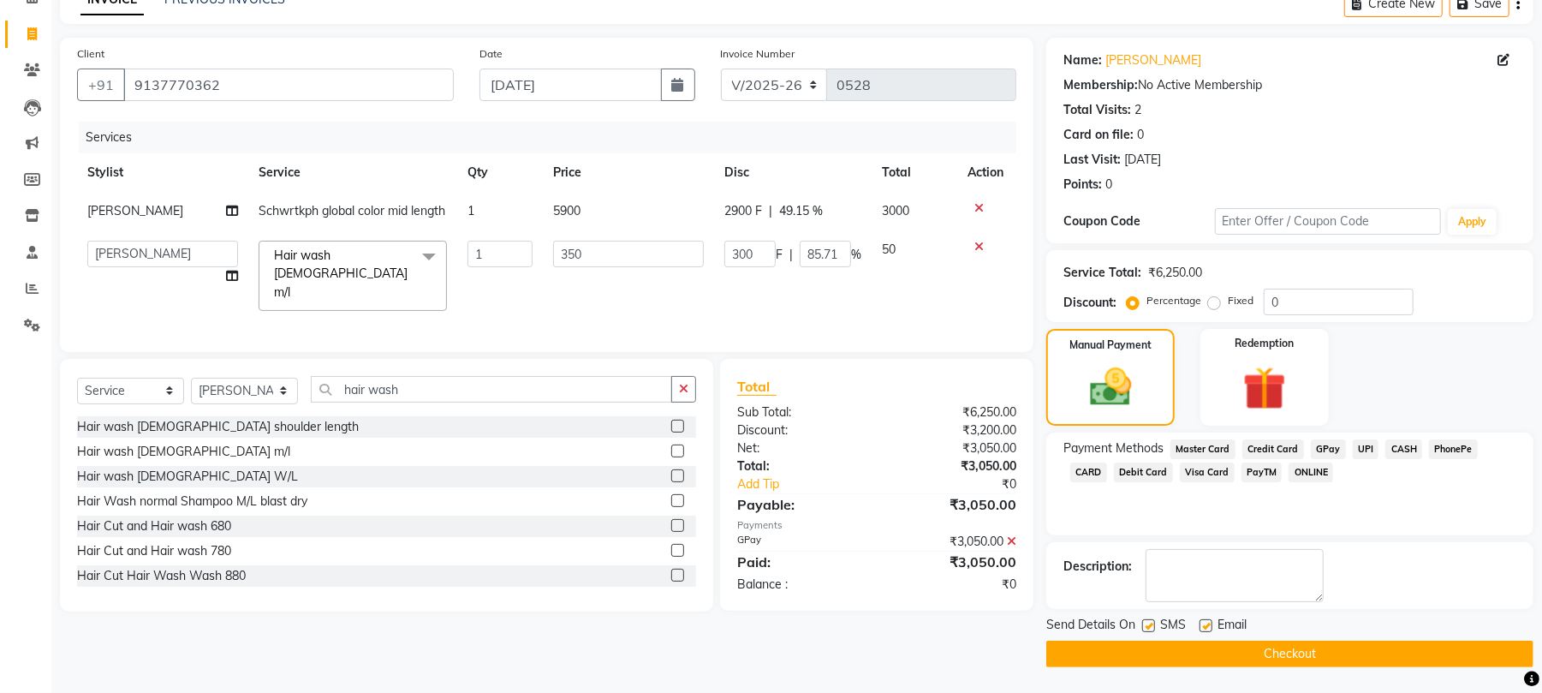
click at [1310, 654] on button "Checkout" at bounding box center [1289, 653] width 487 height 27
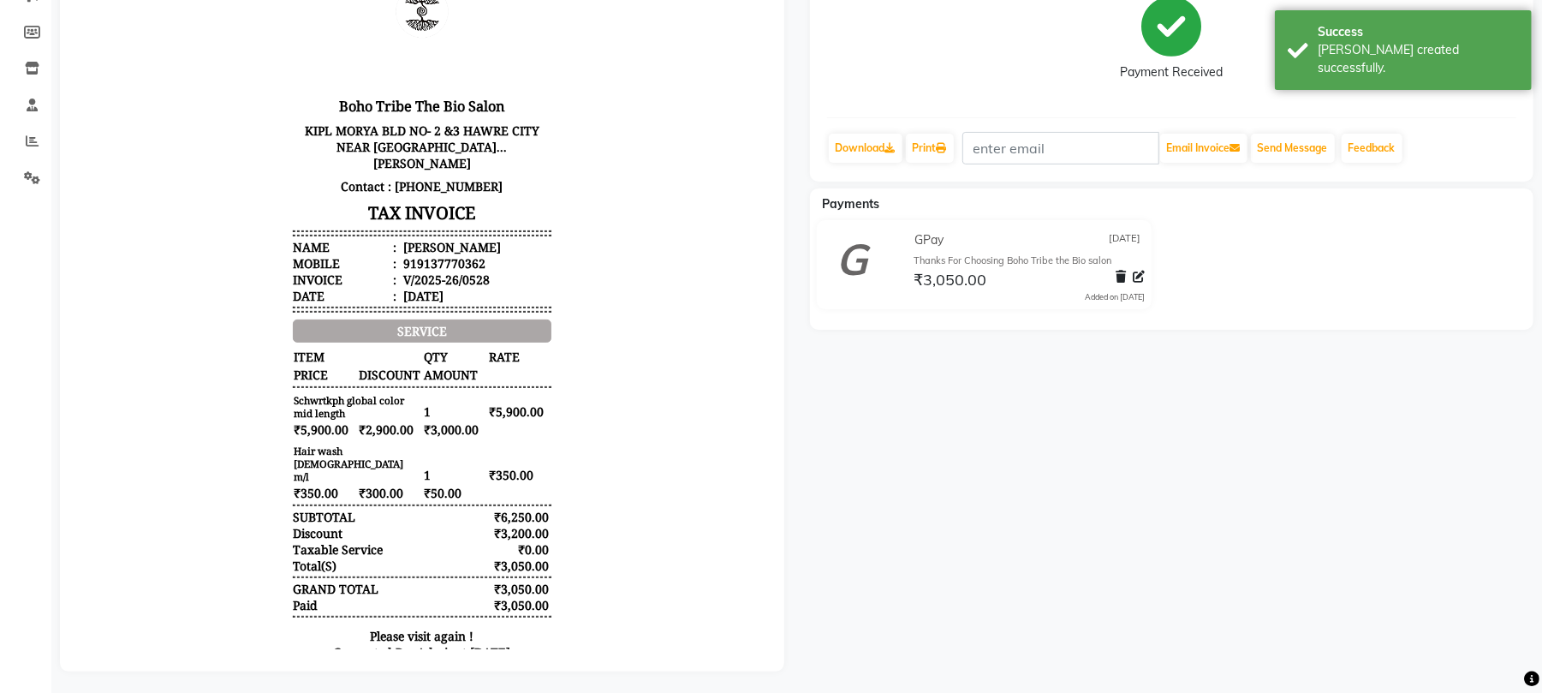
scroll to position [14, 0]
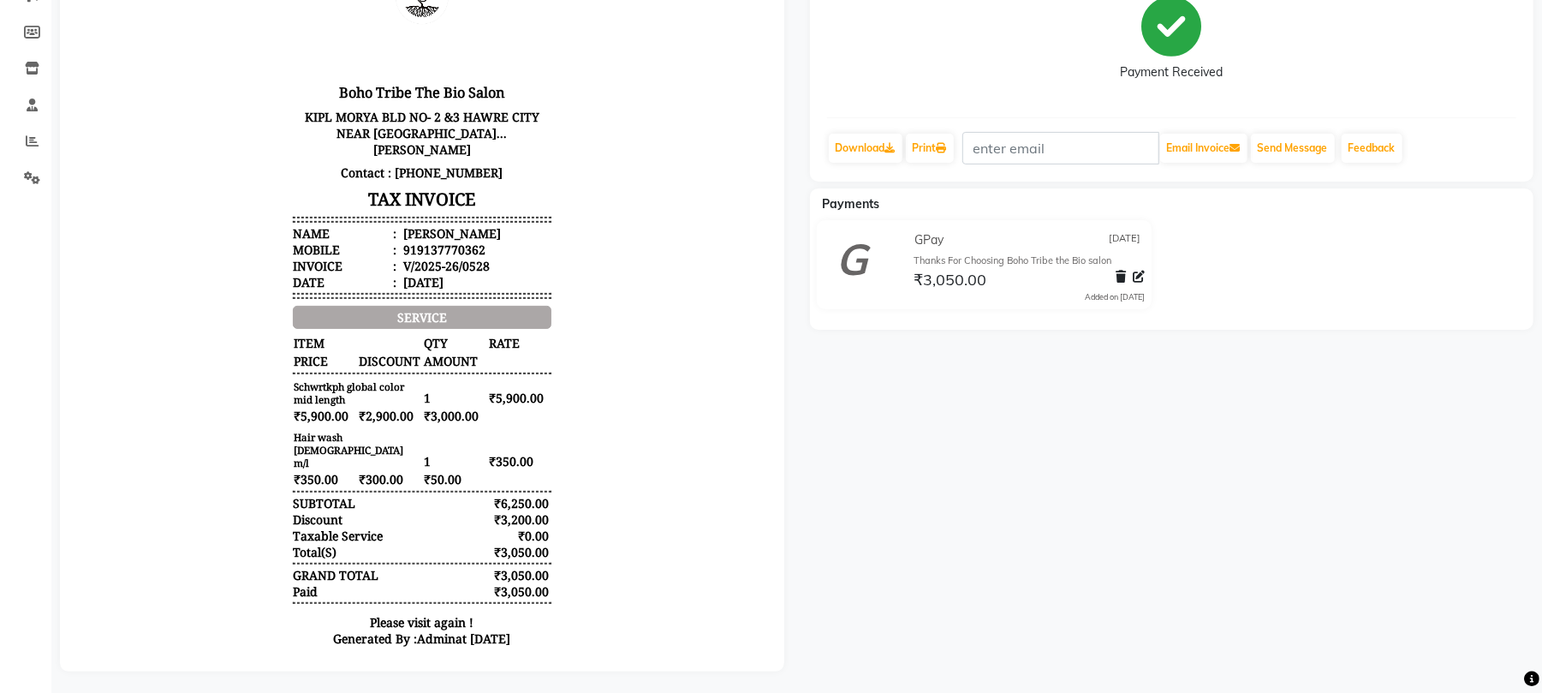
select select "service"
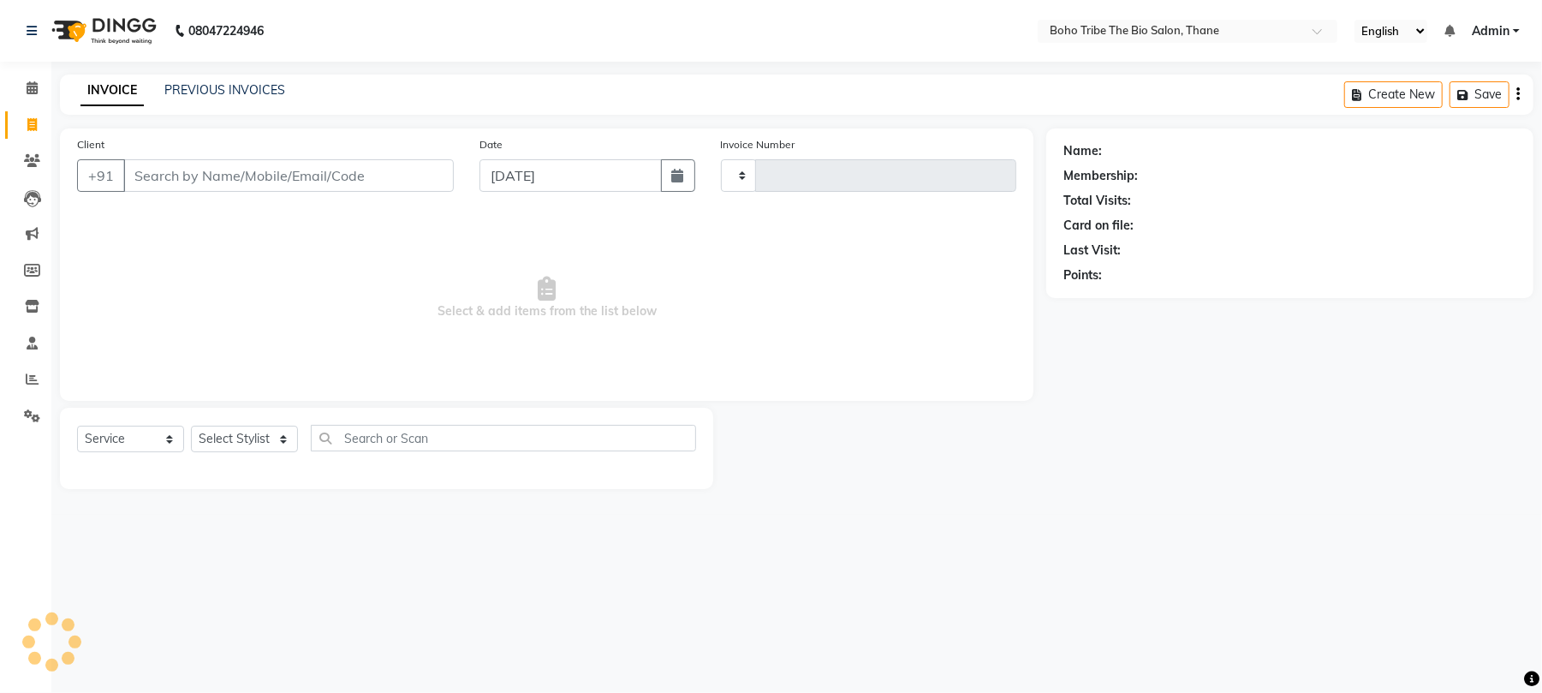
type input "0529"
select select "7406"
click at [226, 86] on link "PREVIOUS INVOICES" at bounding box center [224, 89] width 121 height 15
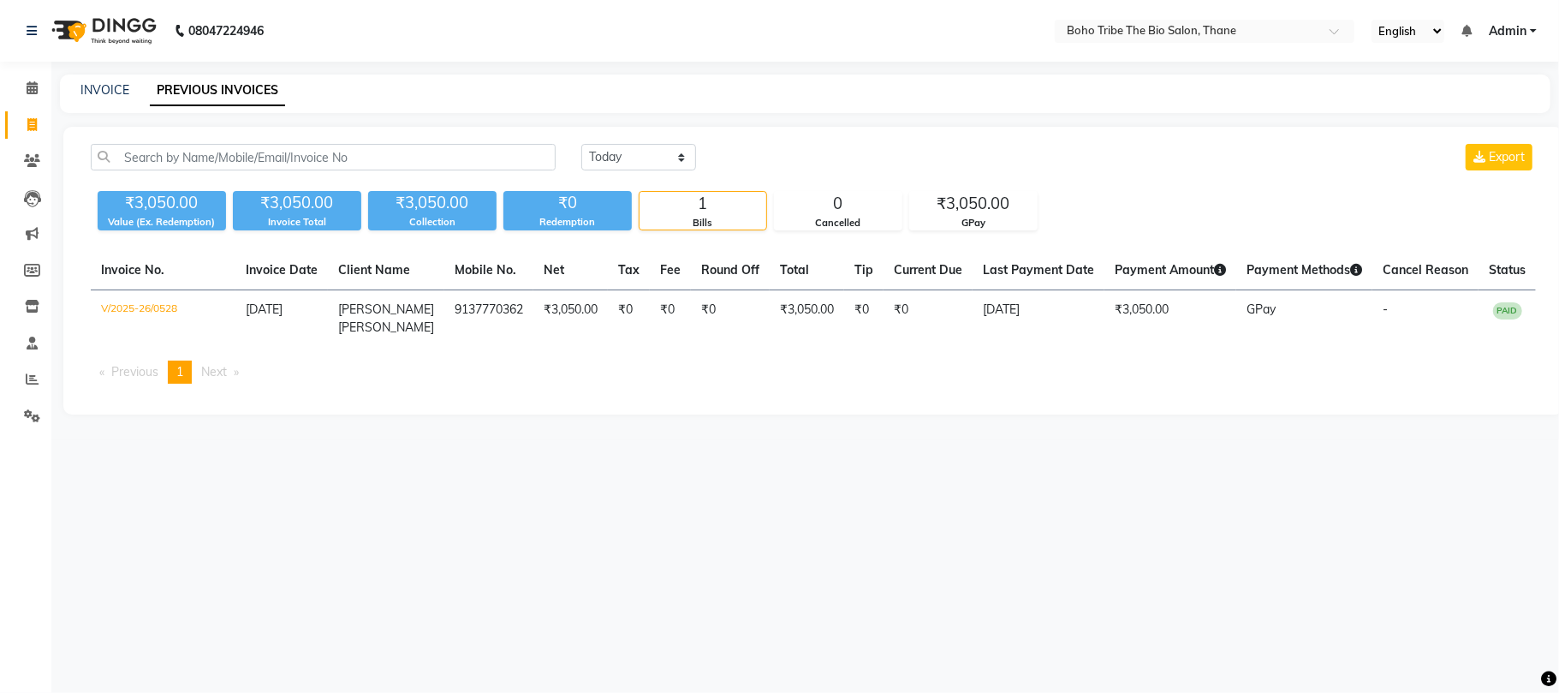
click at [700, 545] on div "08047224946 Select Location × Boho Tribe The Bio Salon, Thane English ENGLISH E…" at bounding box center [779, 346] width 1559 height 693
click at [34, 121] on icon at bounding box center [31, 124] width 9 height 13
select select "service"
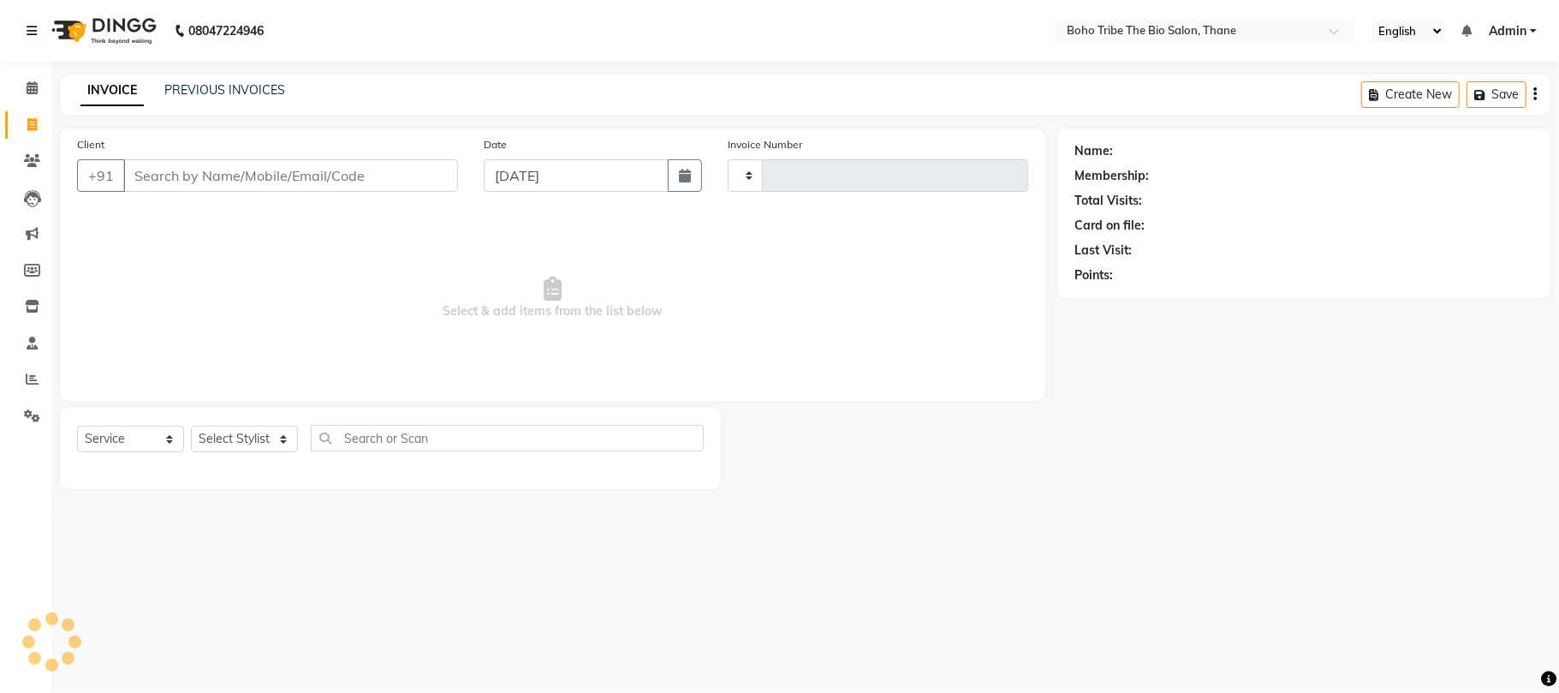
type input "0529"
select select "7406"
click at [210, 89] on link "PREVIOUS INVOICES" at bounding box center [224, 89] width 121 height 15
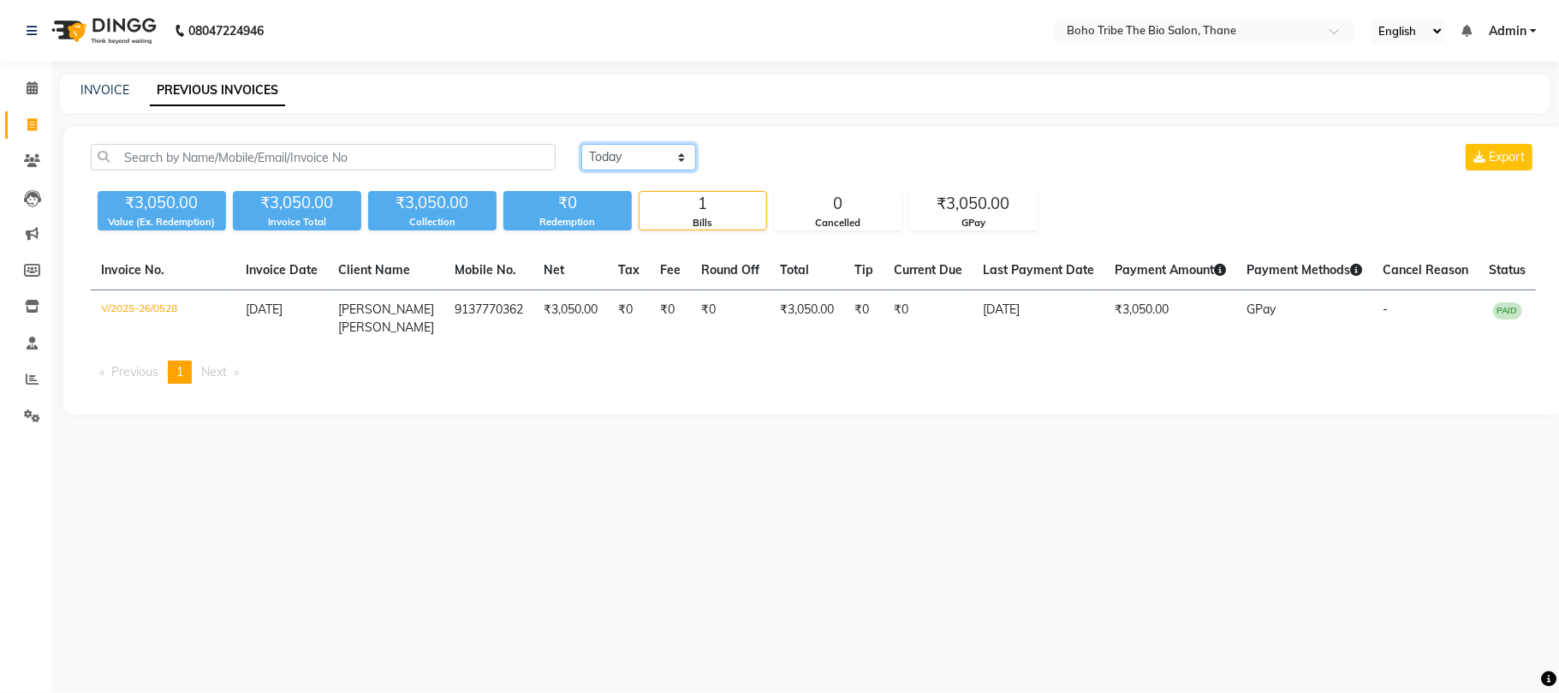
click at [661, 156] on select "Today Yesterday Custom Range" at bounding box center [638, 157] width 115 height 27
select select "range"
click at [581, 144] on select "Today Yesterday Custom Range" at bounding box center [638, 157] width 115 height 27
click at [789, 158] on input "[DATE]" at bounding box center [778, 158] width 120 height 24
select select "9"
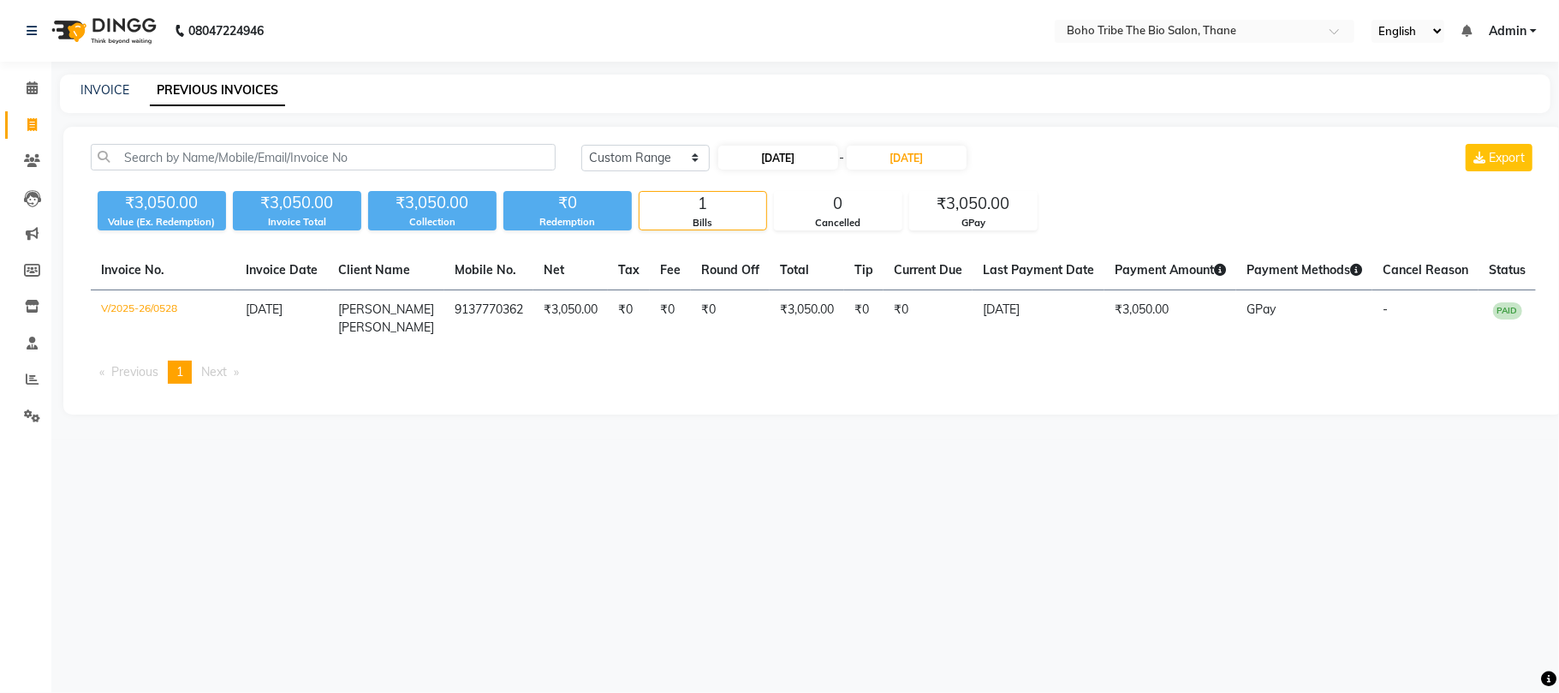
select select "2025"
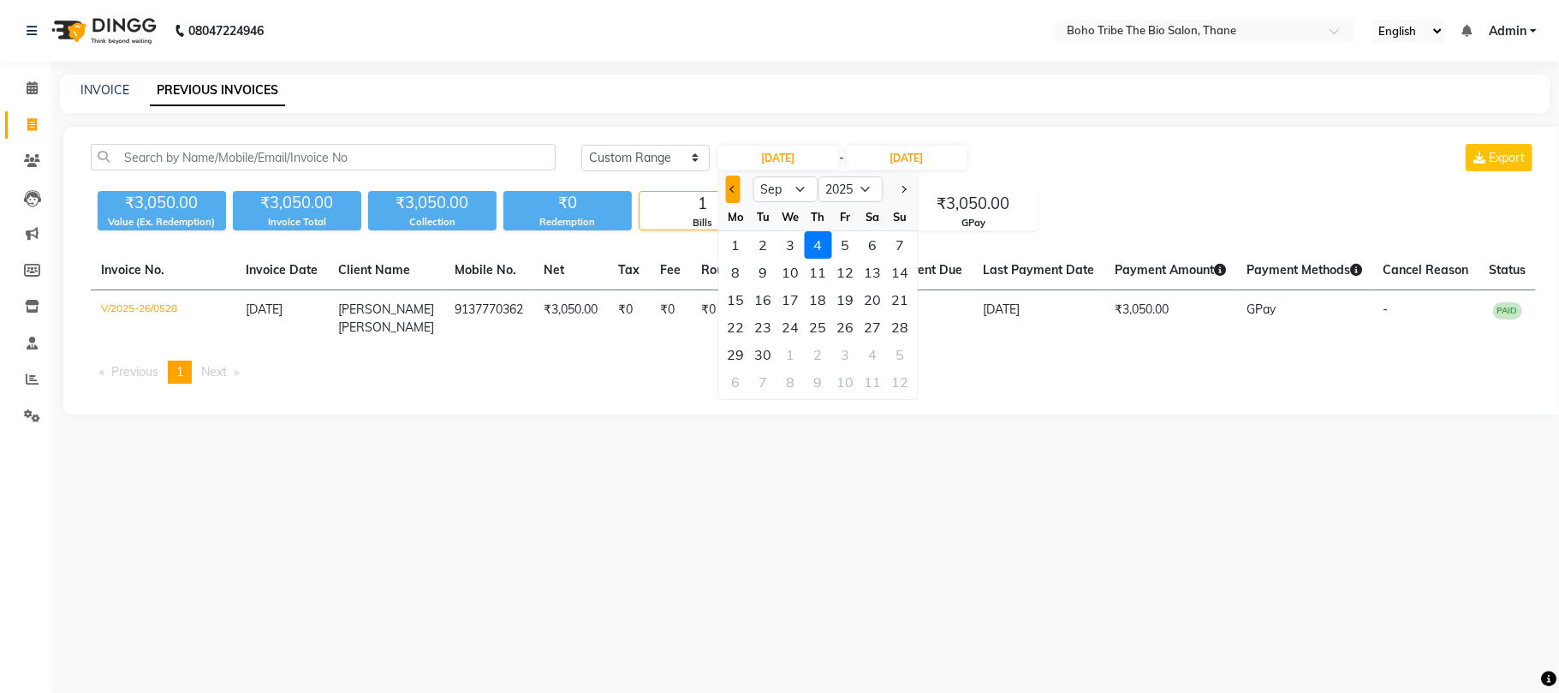
click at [730, 189] on span "Previous month" at bounding box center [733, 189] width 7 height 7
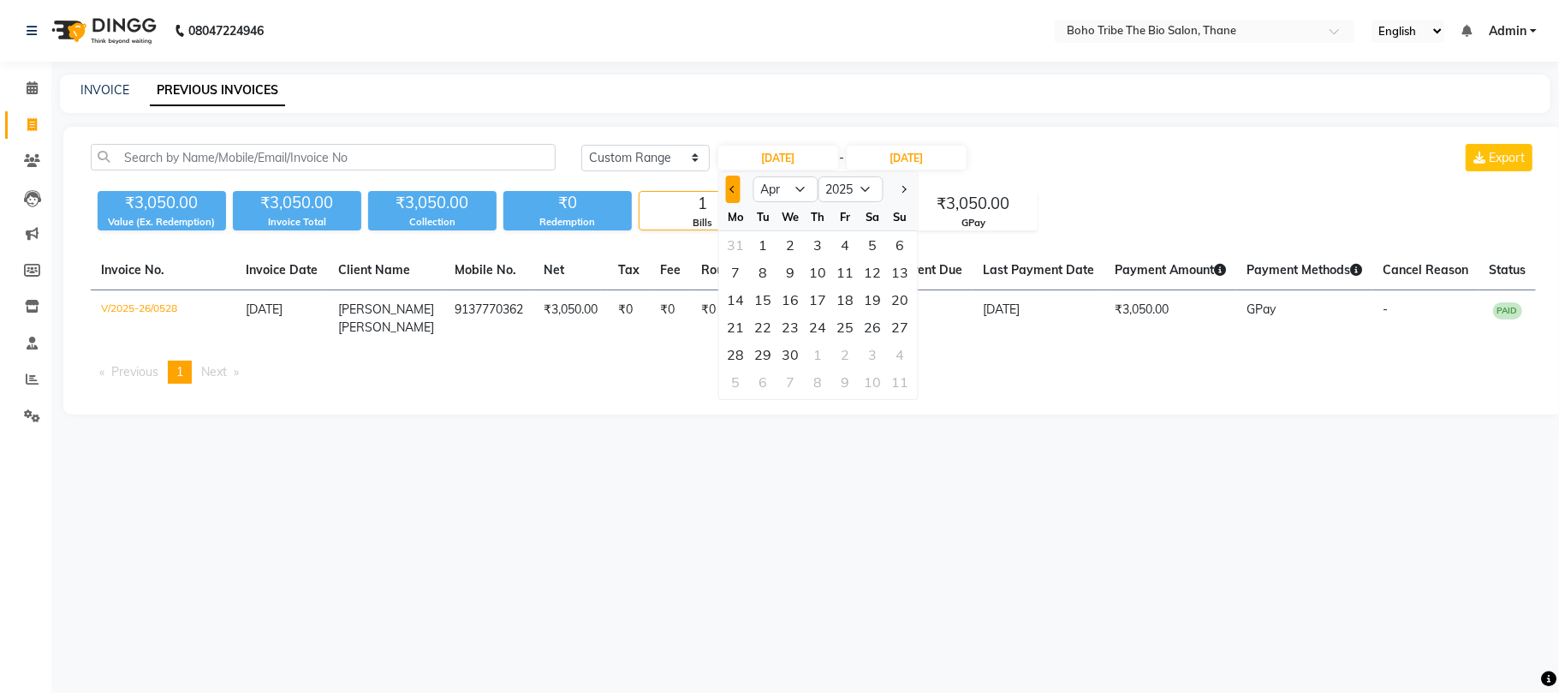
click at [730, 189] on span "Previous month" at bounding box center [733, 189] width 7 height 7
click at [737, 189] on button "Previous month" at bounding box center [732, 189] width 15 height 27
click at [906, 188] on span "Next month" at bounding box center [902, 189] width 7 height 7
click at [738, 186] on button "Previous month" at bounding box center [732, 189] width 15 height 27
select select "2"
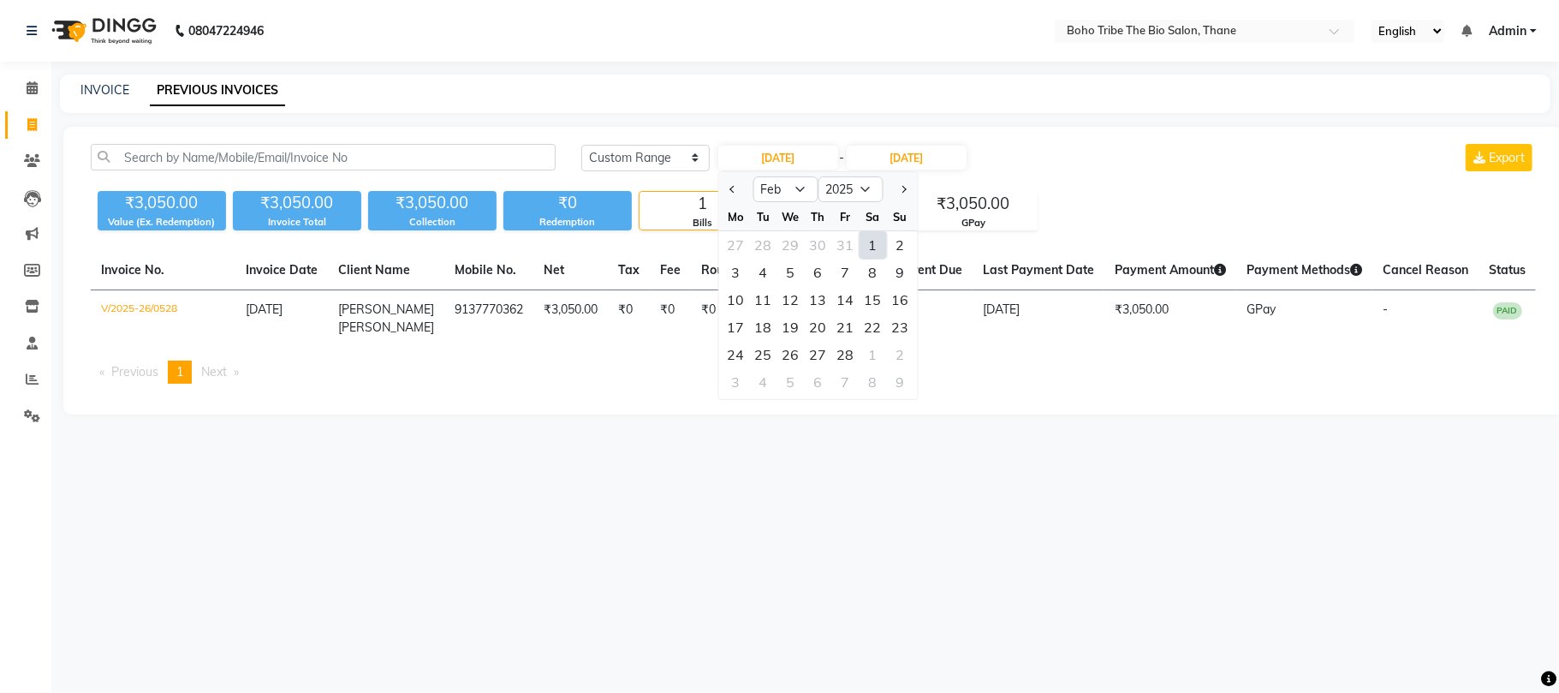
click at [866, 238] on div "1" at bounding box center [872, 244] width 27 height 27
type input "01-02-2025"
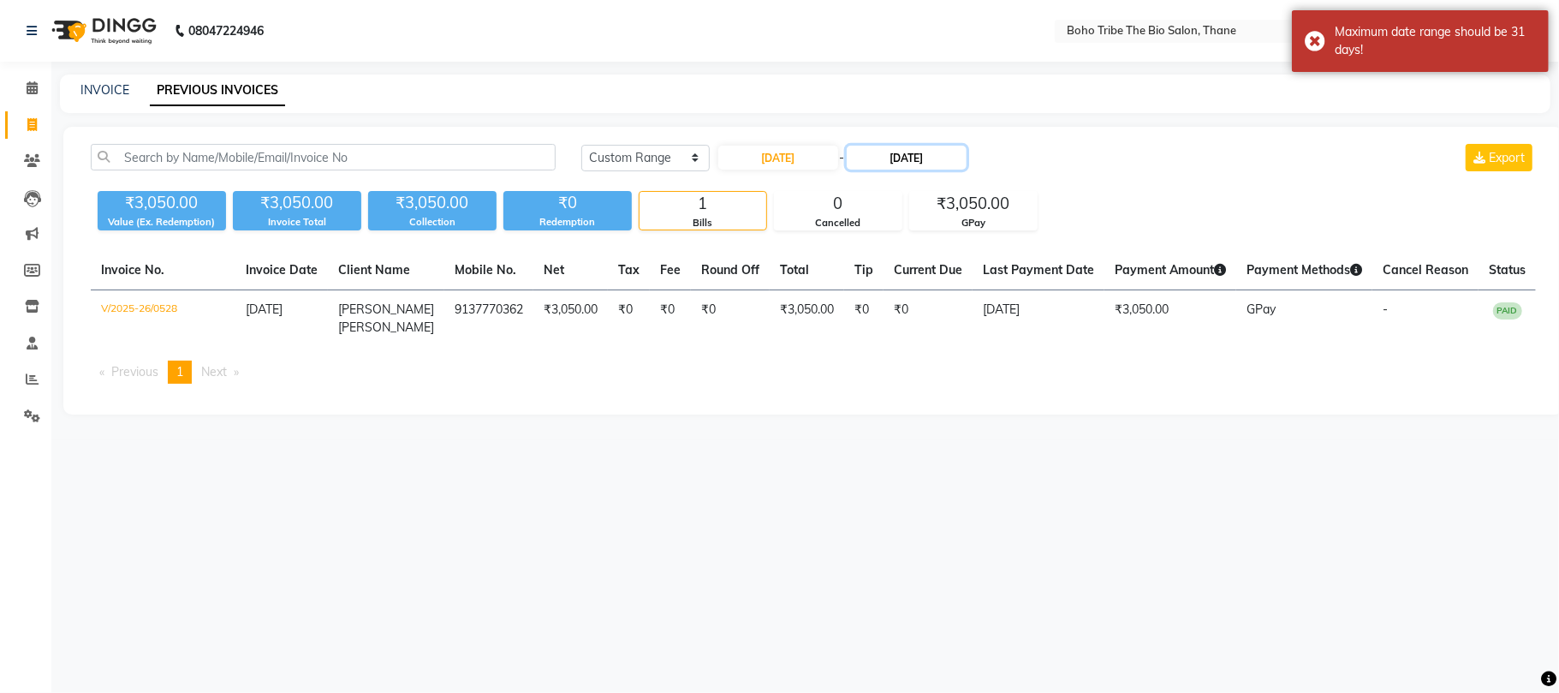
click at [932, 154] on input "[DATE]" at bounding box center [907, 158] width 120 height 24
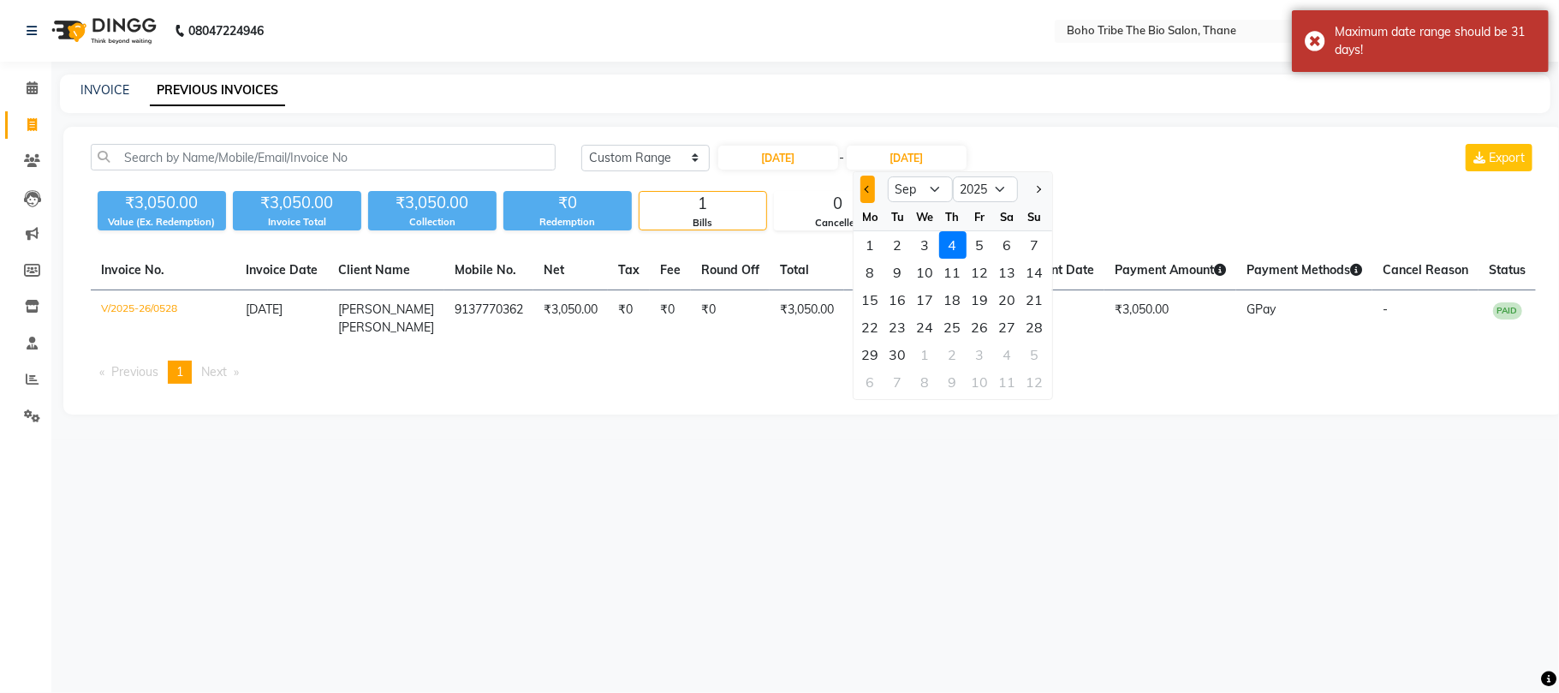
click at [870, 187] on span "Previous month" at bounding box center [867, 189] width 7 height 7
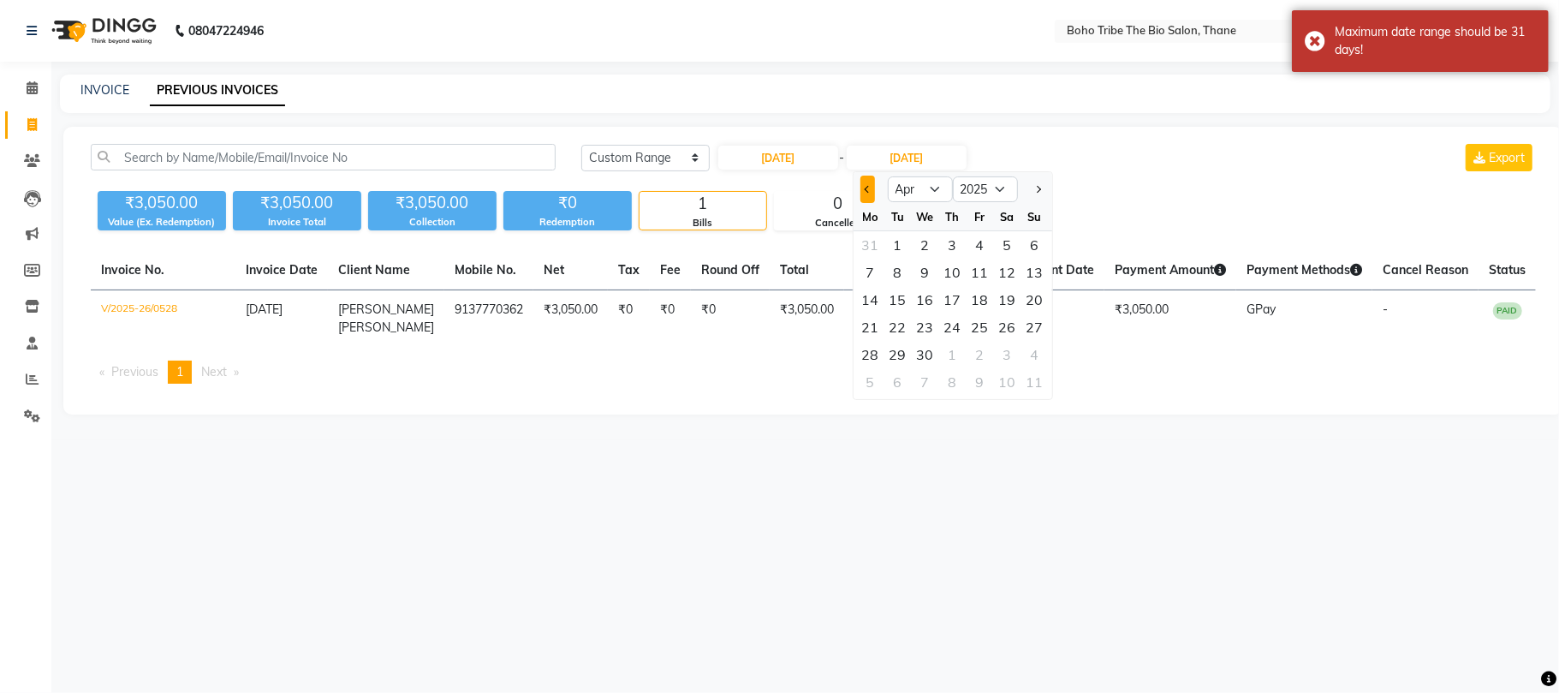
click at [870, 187] on span "Previous month" at bounding box center [867, 189] width 7 height 7
select select "2"
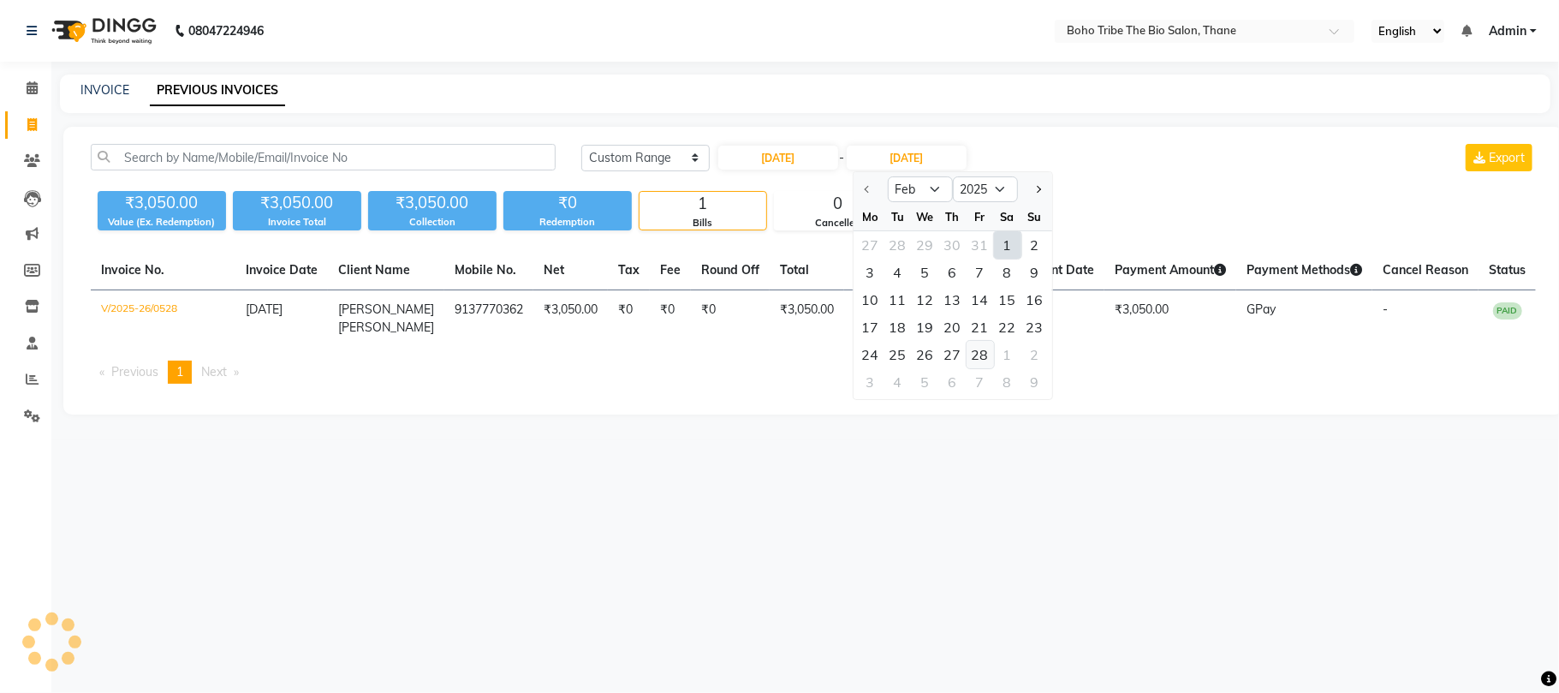
click at [983, 351] on div "28" at bounding box center [980, 354] width 27 height 27
type input "28-02-2025"
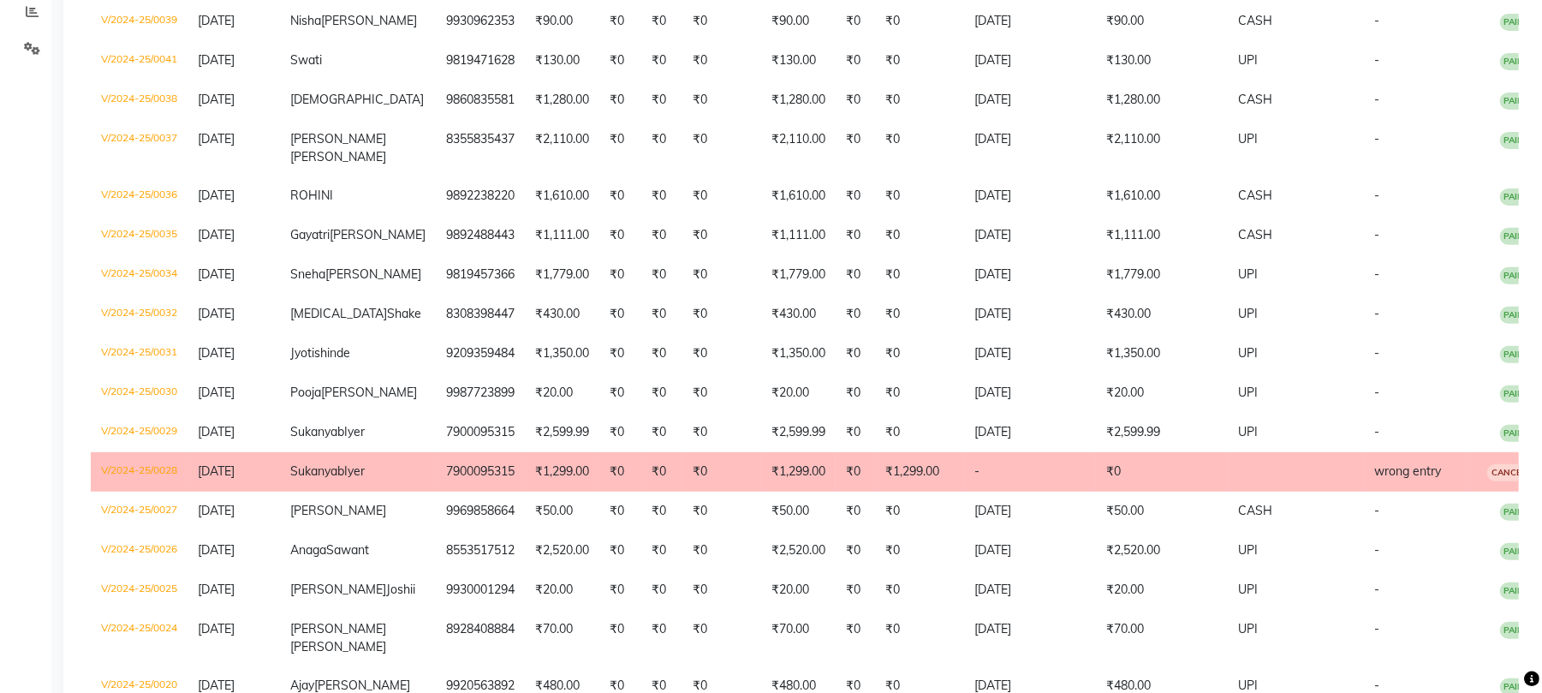
scroll to position [411, 0]
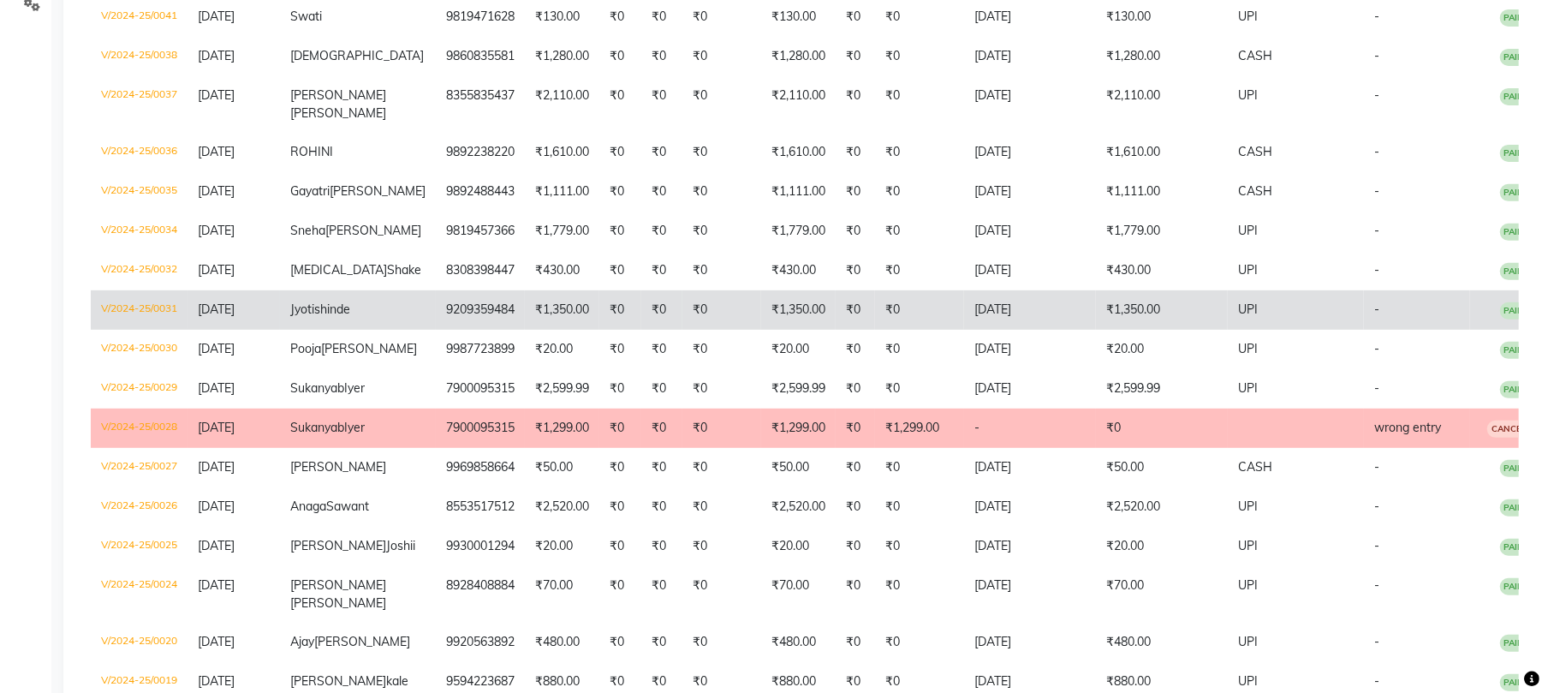
drag, startPoint x: 340, startPoint y: 336, endPoint x: 324, endPoint y: 344, distance: 18.0
click at [314, 317] on span "Jyoti" at bounding box center [302, 308] width 24 height 15
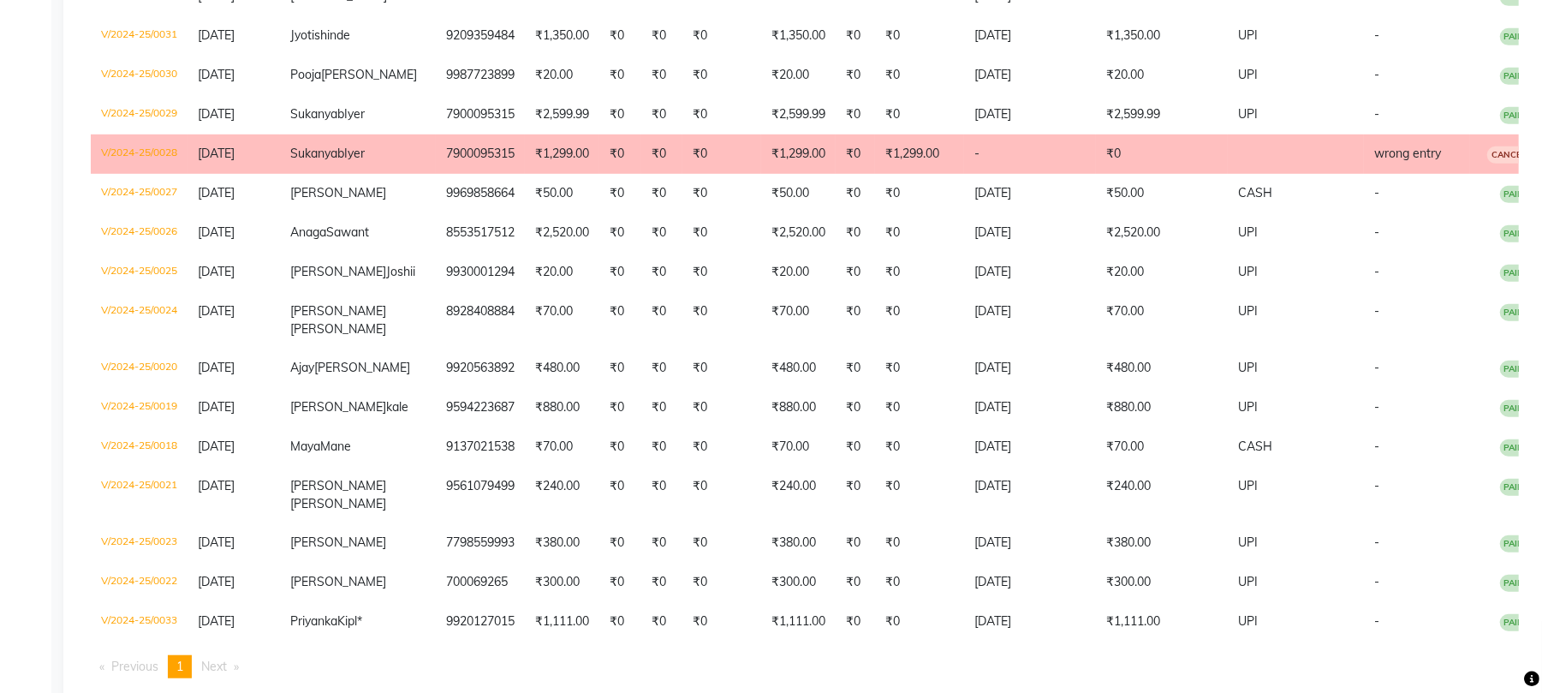
scroll to position [878, 0]
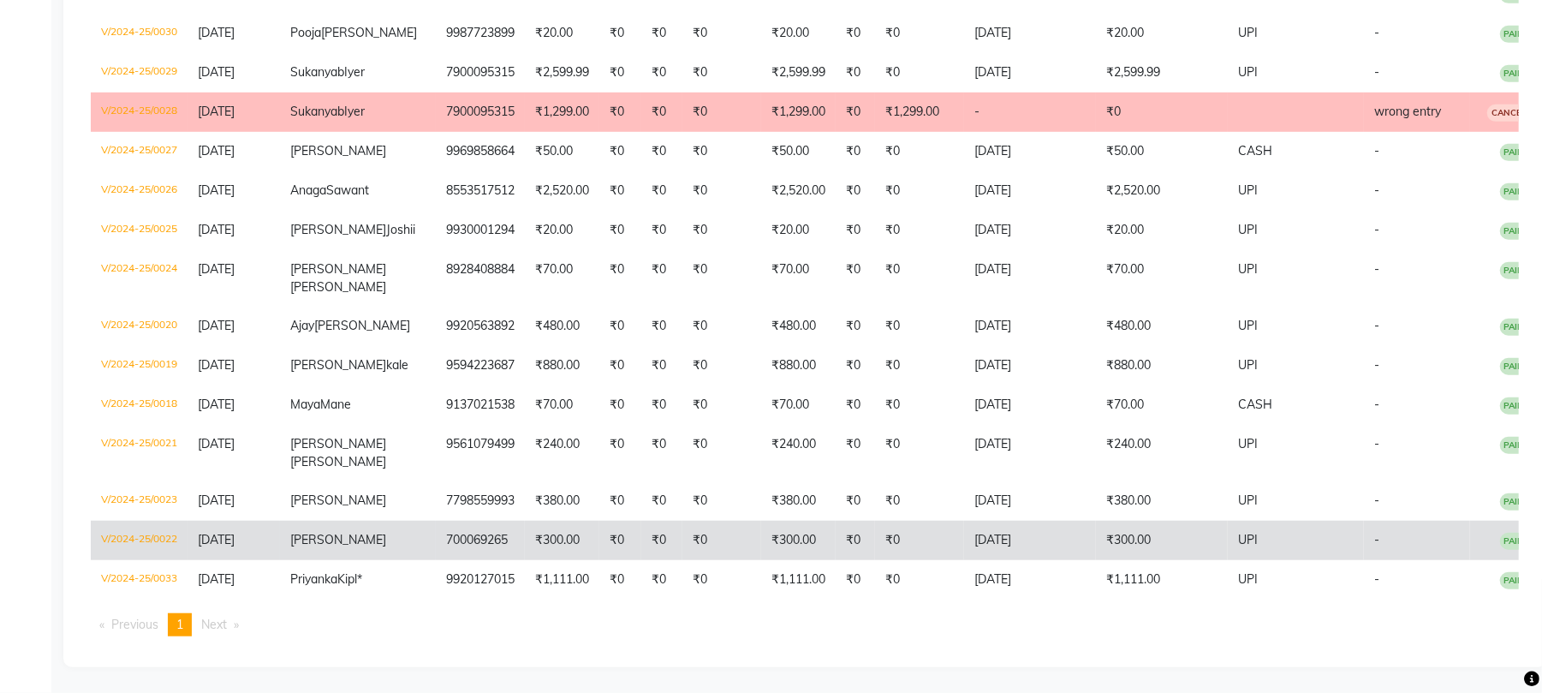
click at [440, 521] on td "700069265" at bounding box center [480, 540] width 89 height 39
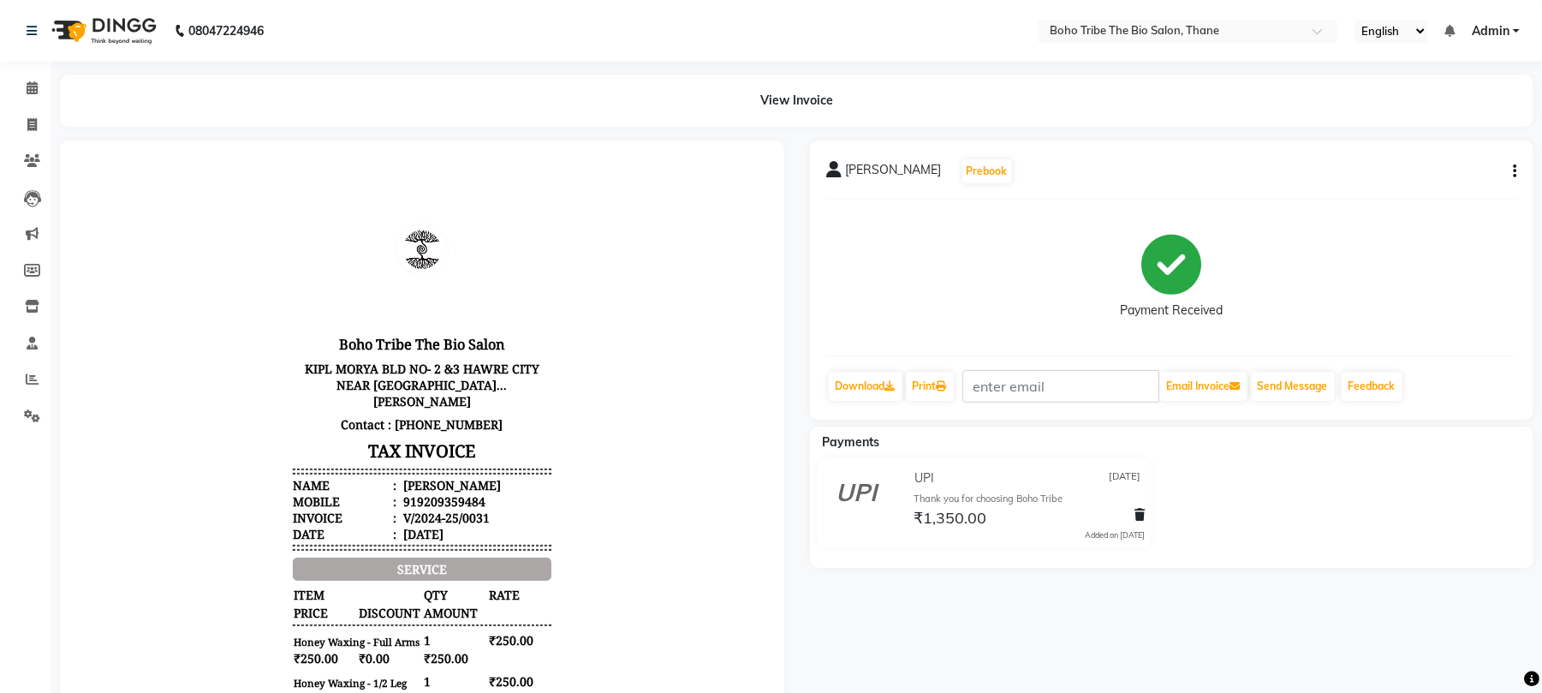
click at [1516, 171] on icon "button" at bounding box center [1514, 171] width 3 height 1
click at [1409, 188] on div "Edit Invoice" at bounding box center [1428, 192] width 117 height 21
select select "service"
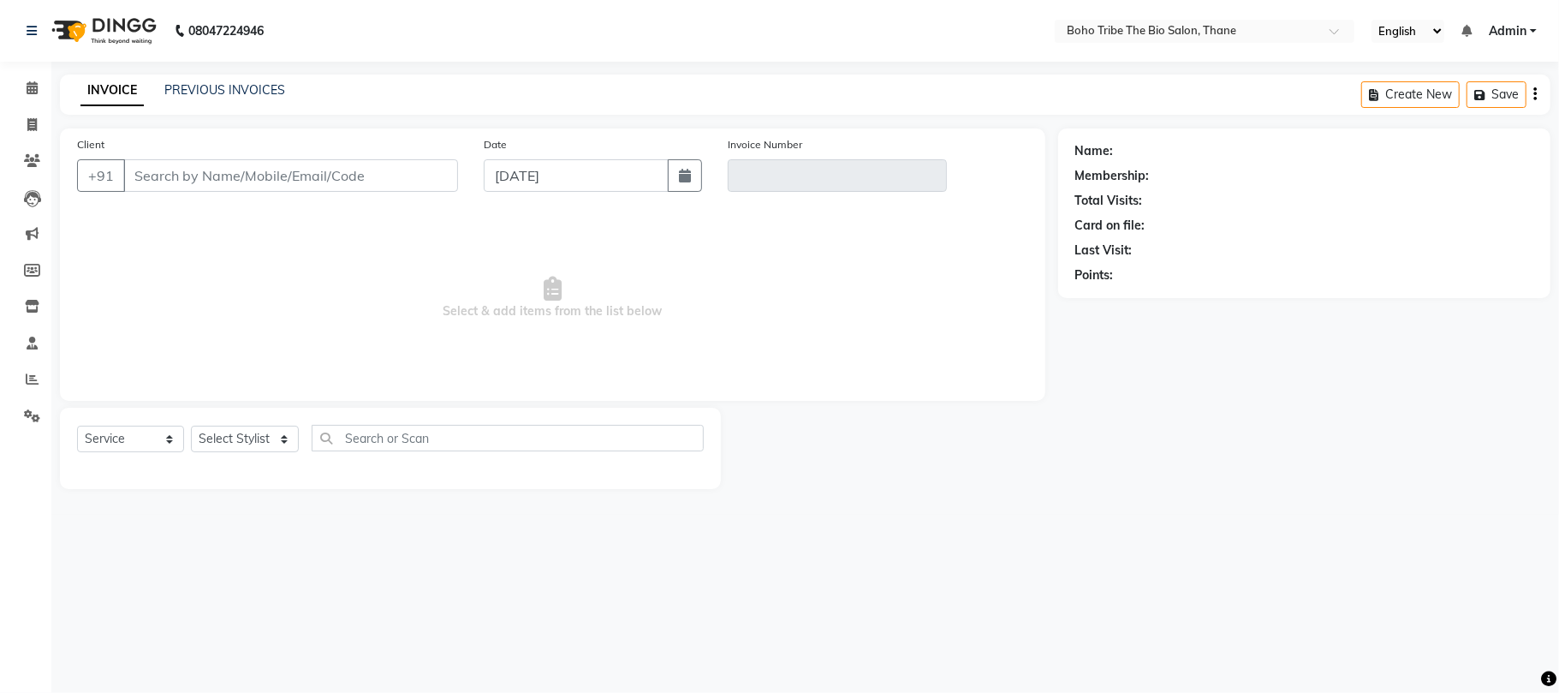
type input "9209359484"
type input "V/2024-25/0031"
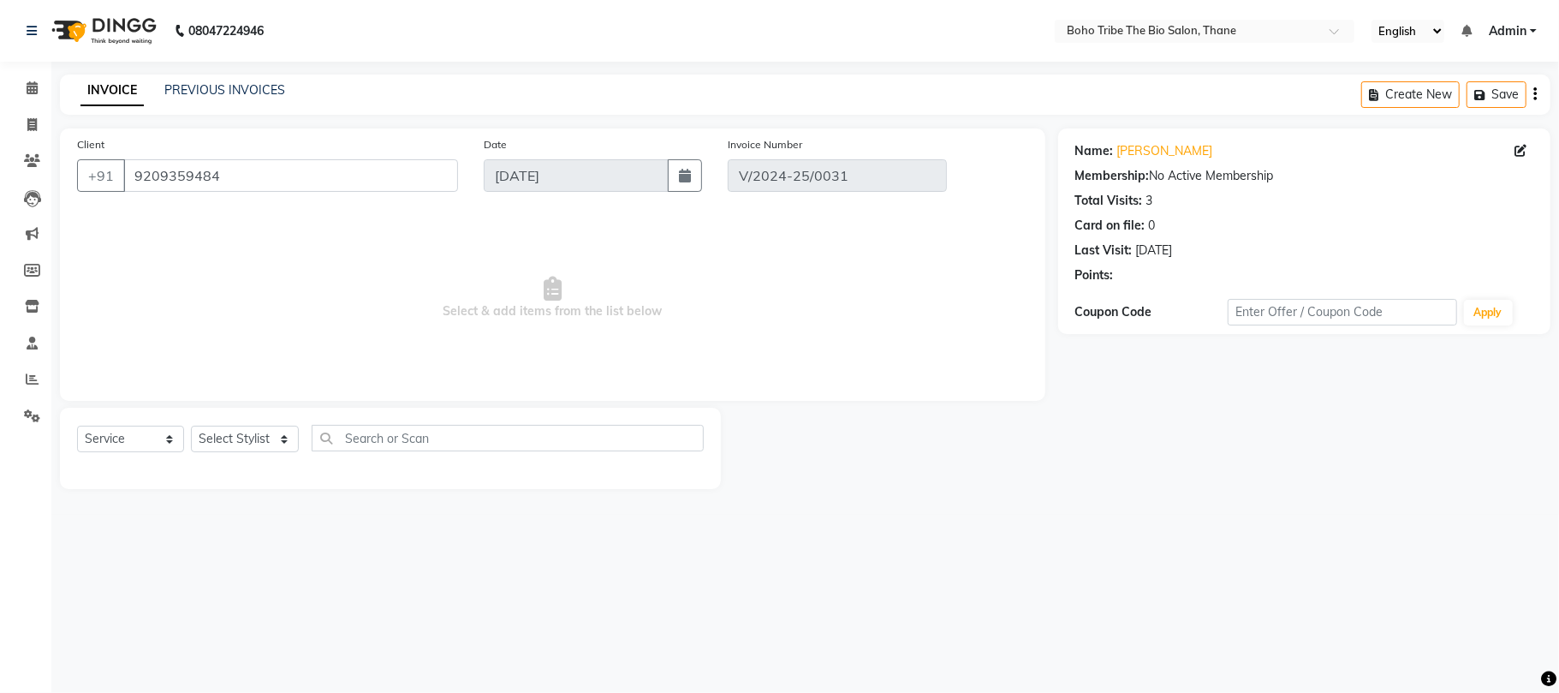
type input "[DATE]"
select select "select"
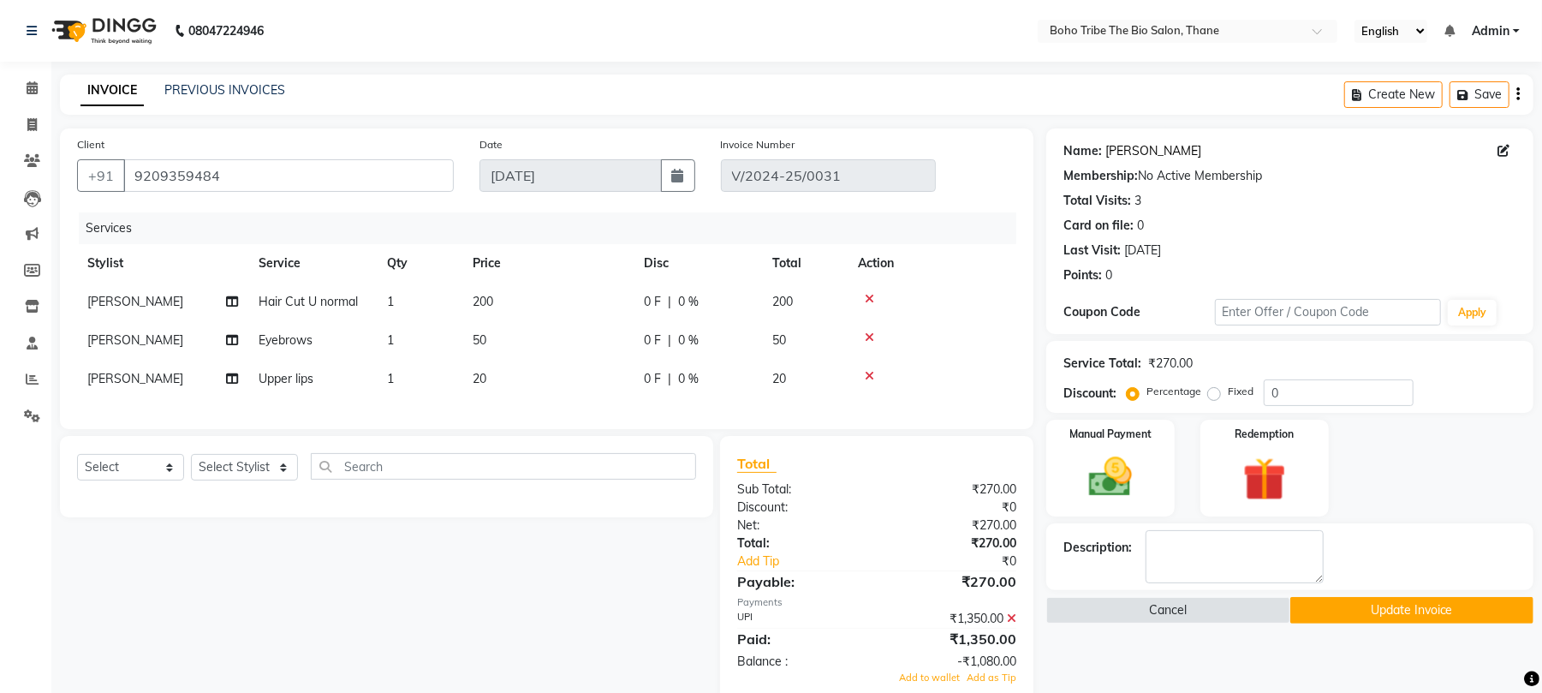
click at [1139, 147] on link "[PERSON_NAME]" at bounding box center [1153, 151] width 96 height 18
click at [253, 210] on div "Client [PHONE_NUMBER] Date [DATE] Invoice Number V/2024-25/0031 Services Stylis…" at bounding box center [547, 278] width 974 height 301
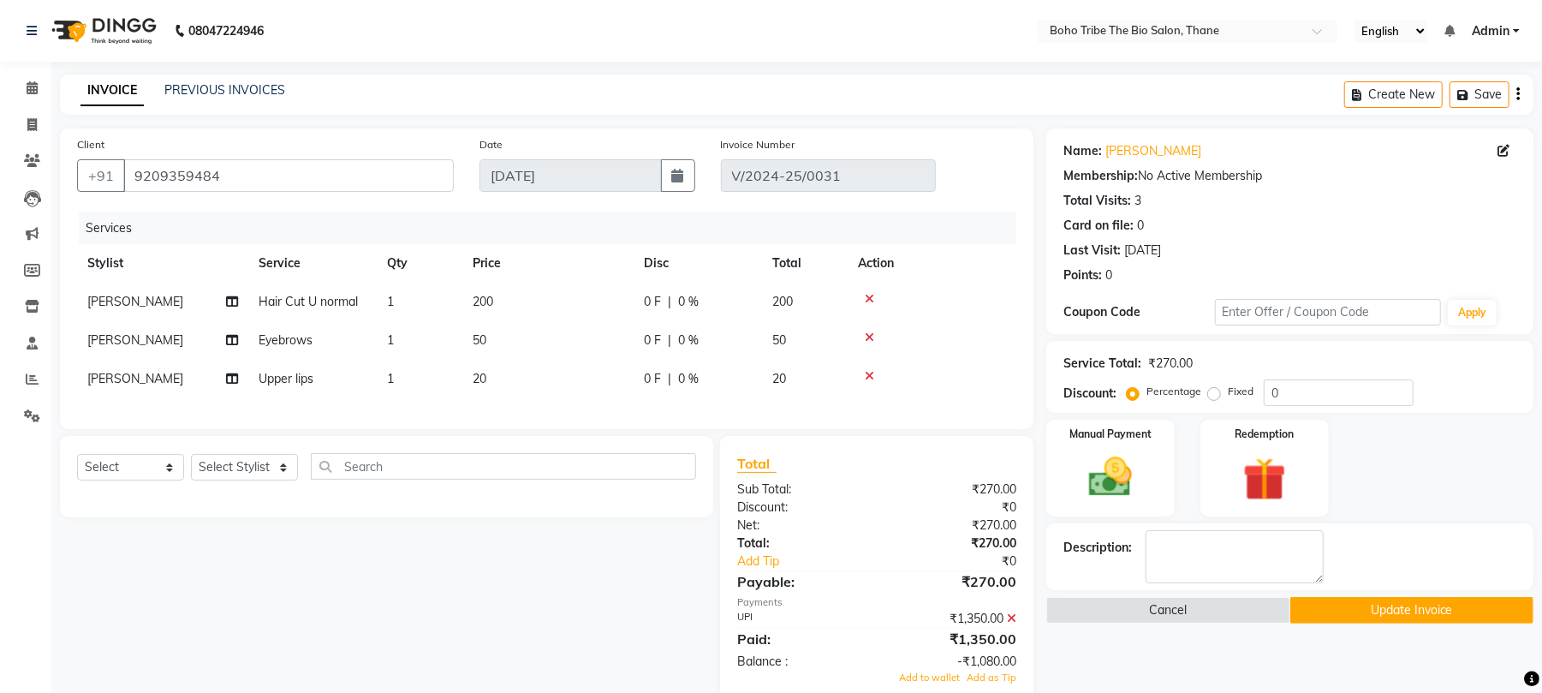
click at [253, 210] on div "Client [PHONE_NUMBER] Date [DATE] Invoice Number V/2024-25/0031 Services Stylis…" at bounding box center [547, 278] width 974 height 301
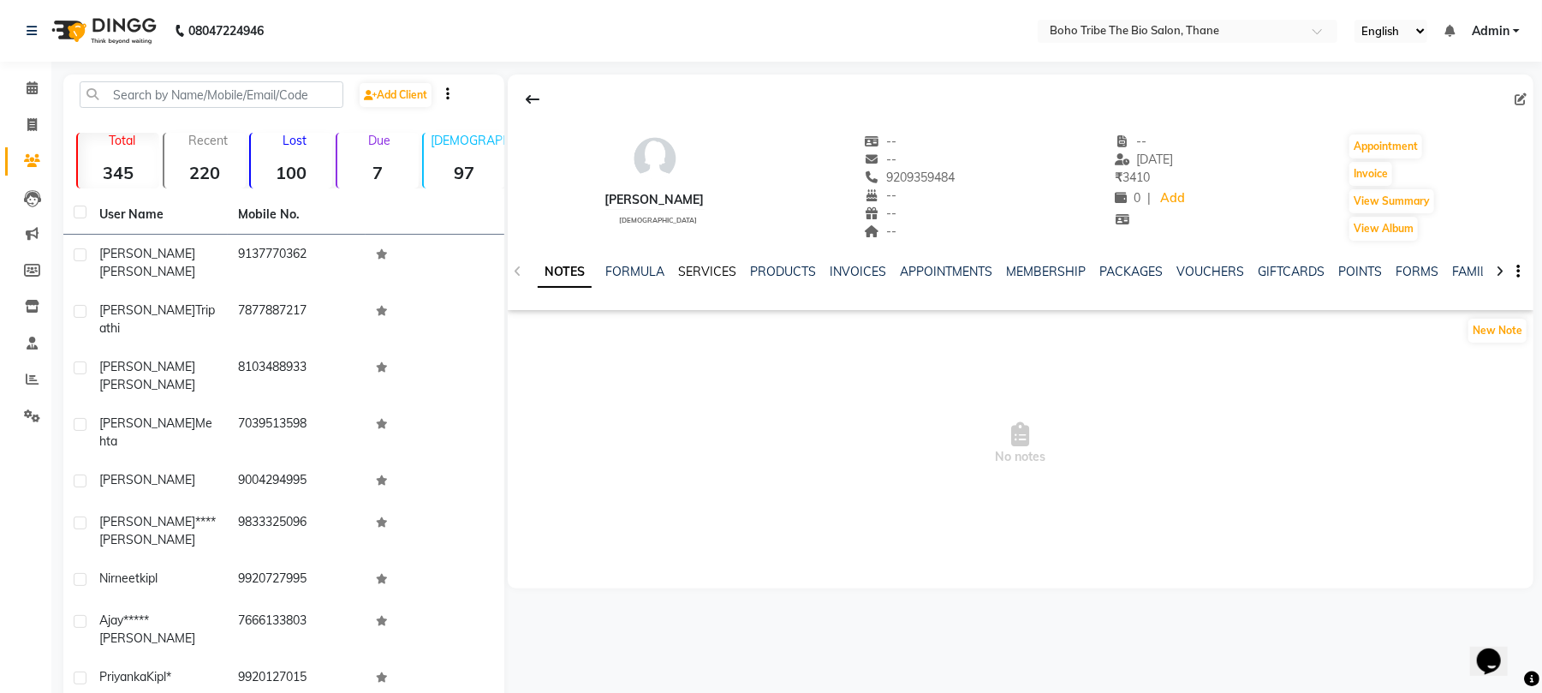
click at [706, 271] on link "SERVICES" at bounding box center [707, 271] width 58 height 15
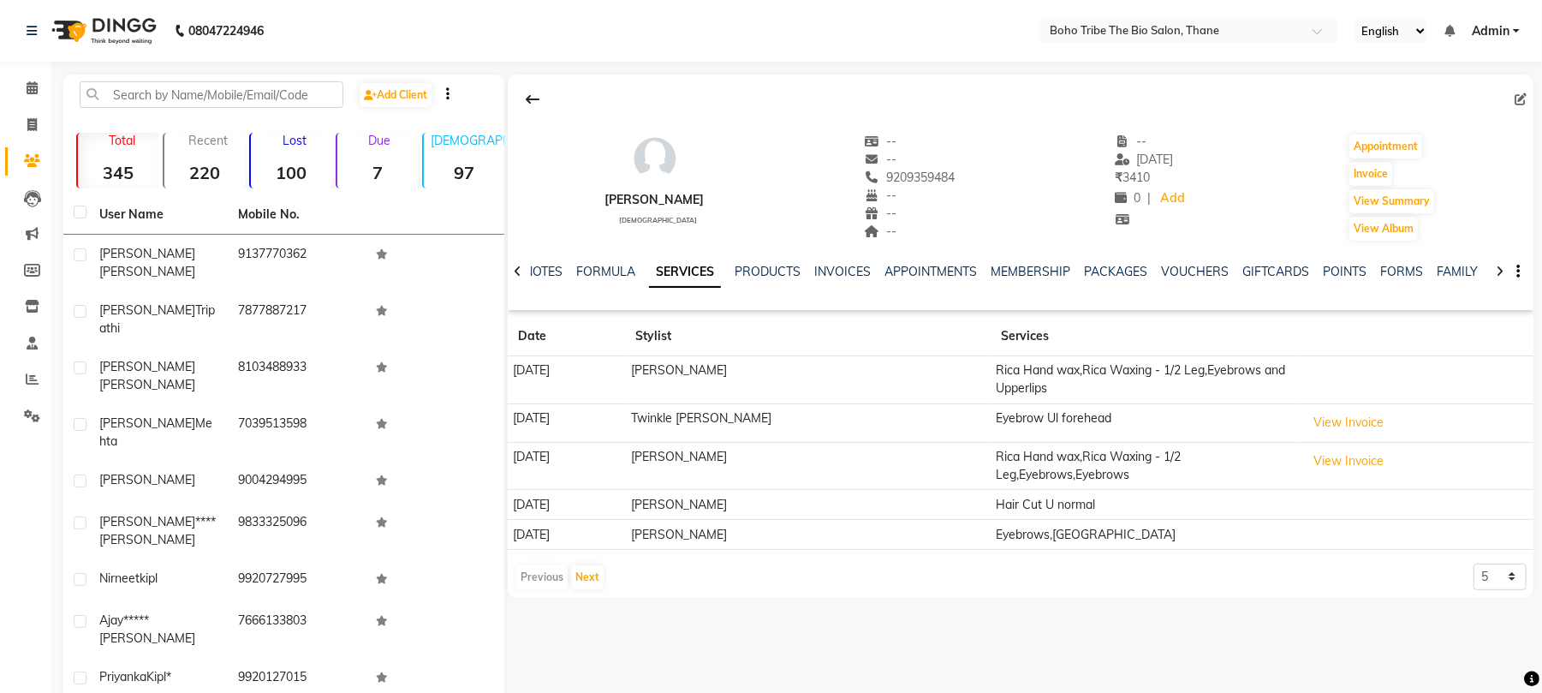
click at [1117, 374] on td "Rica Hand wax,Rica Waxing - 1/2 Leg,Eyebrows and Upperlips" at bounding box center [1146, 380] width 310 height 48
click at [1333, 462] on button "View Invoice" at bounding box center [1349, 461] width 86 height 27
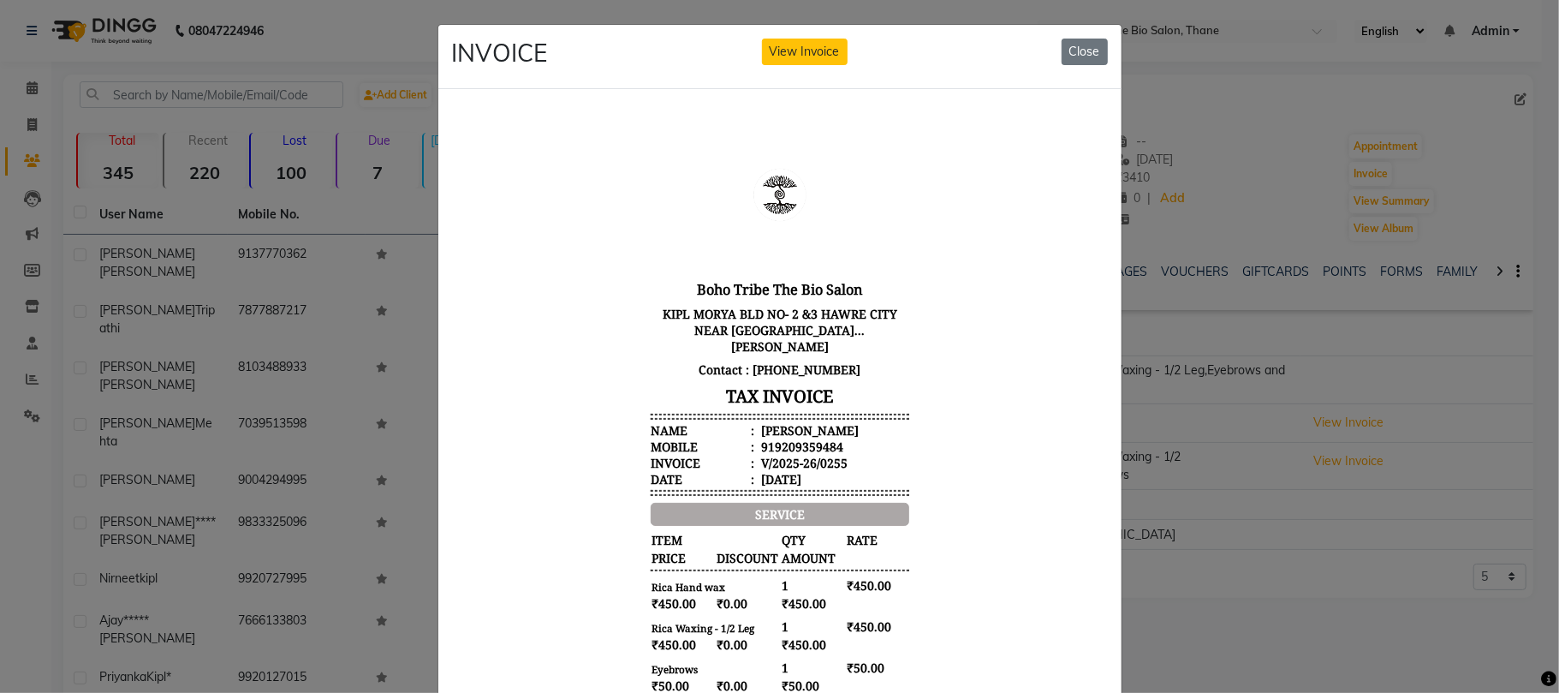
scroll to position [254, 0]
